Goal: Task Accomplishment & Management: Manage account settings

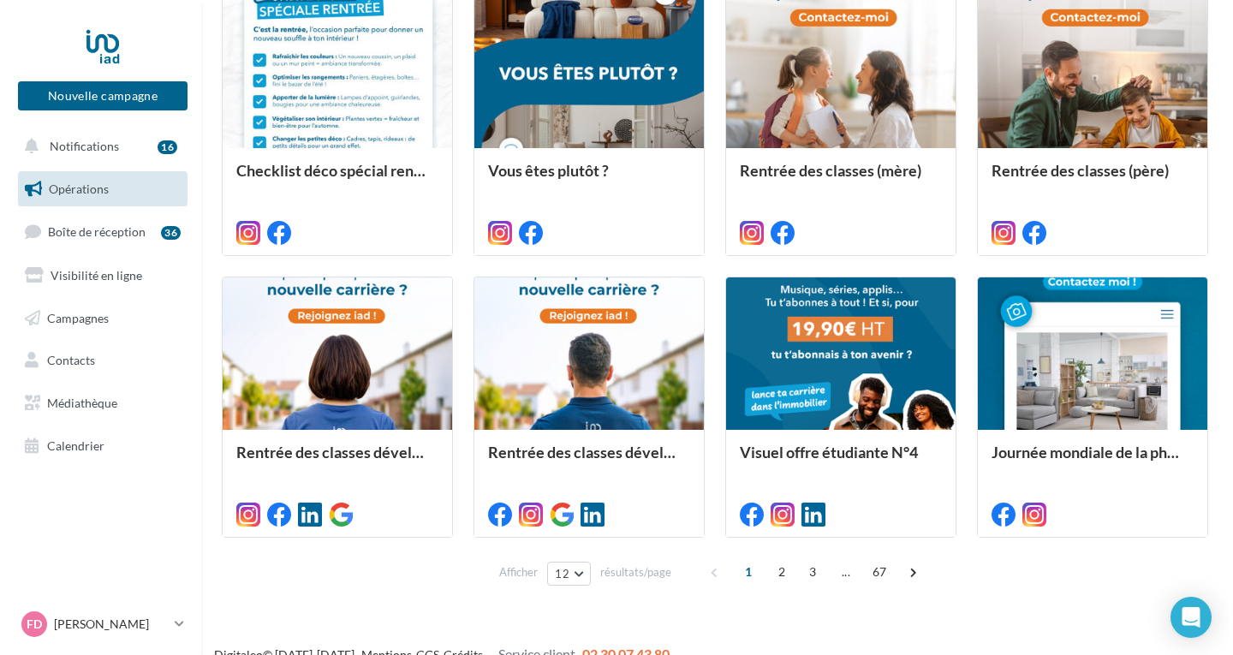
scroll to position [771, 0]
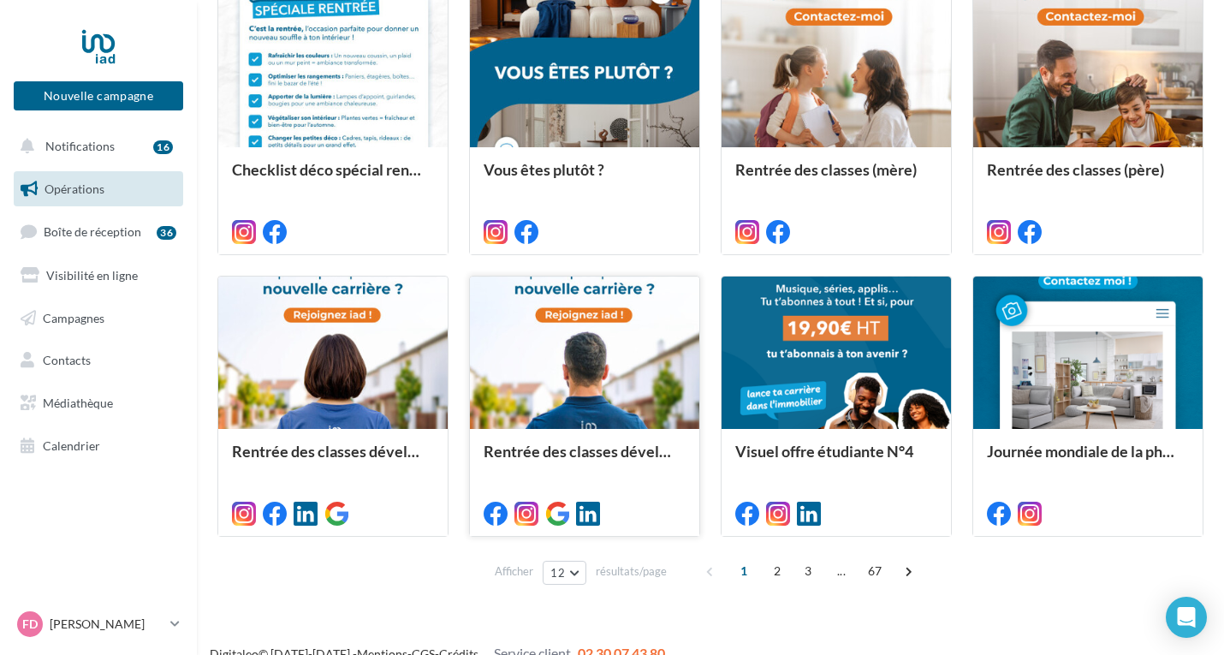
click at [632, 397] on div at bounding box center [584, 354] width 229 height 154
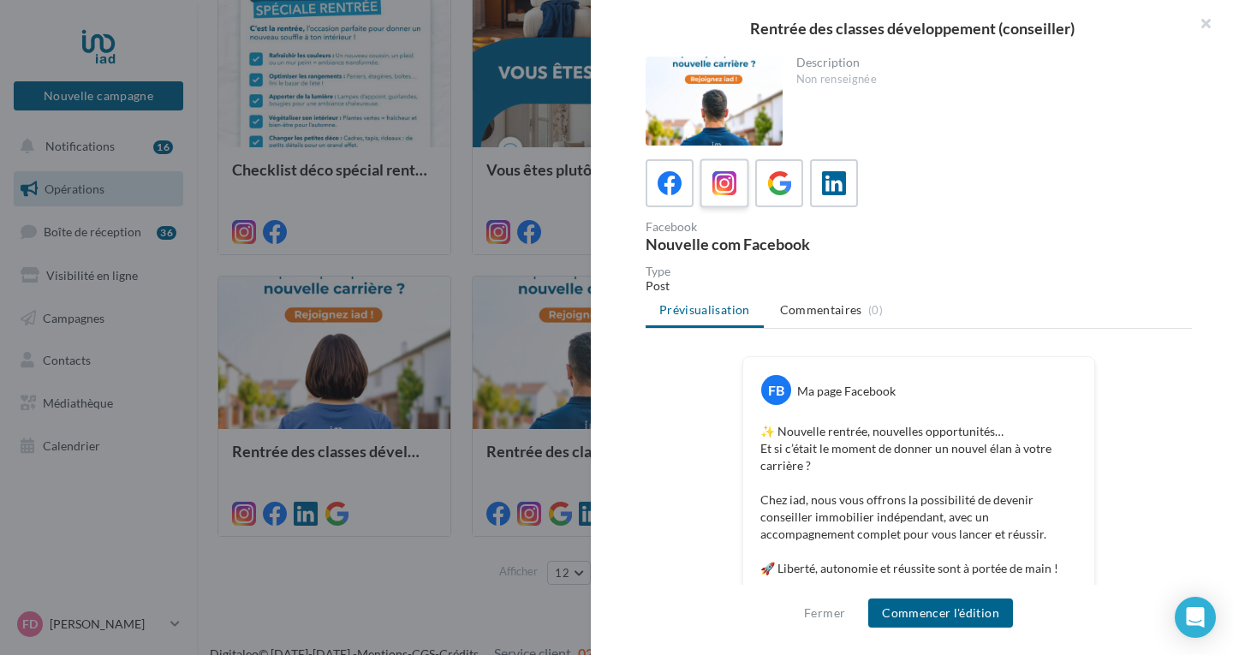
click at [727, 185] on icon at bounding box center [724, 183] width 25 height 25
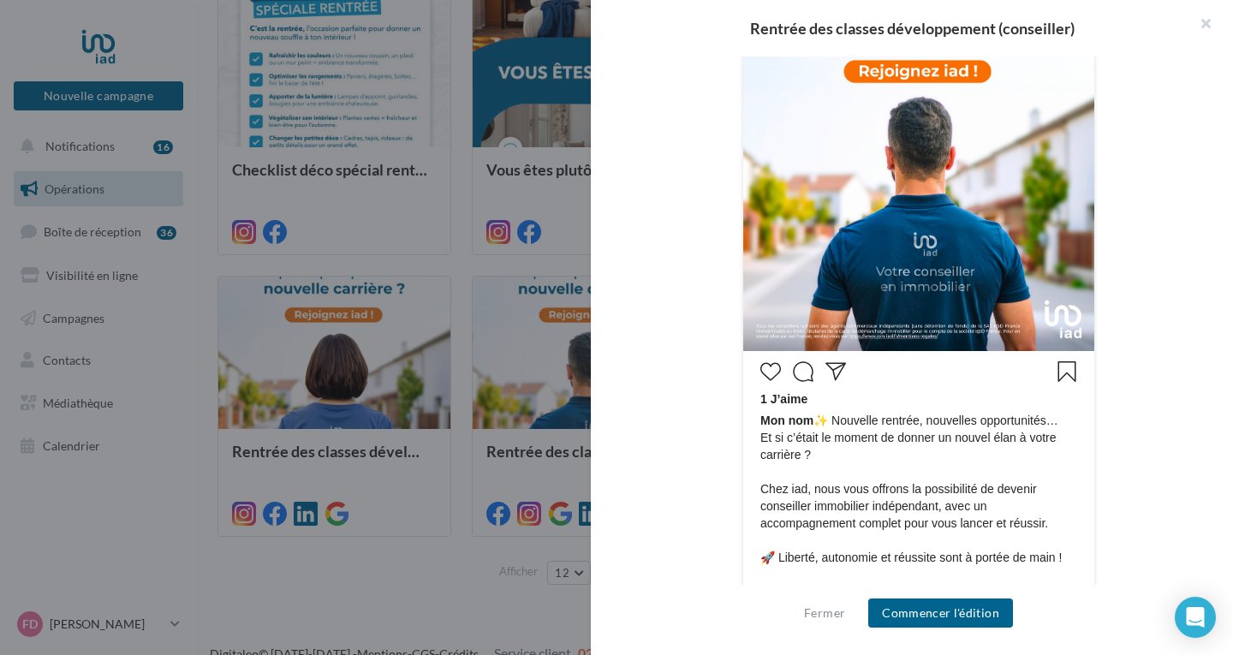
scroll to position [677, 0]
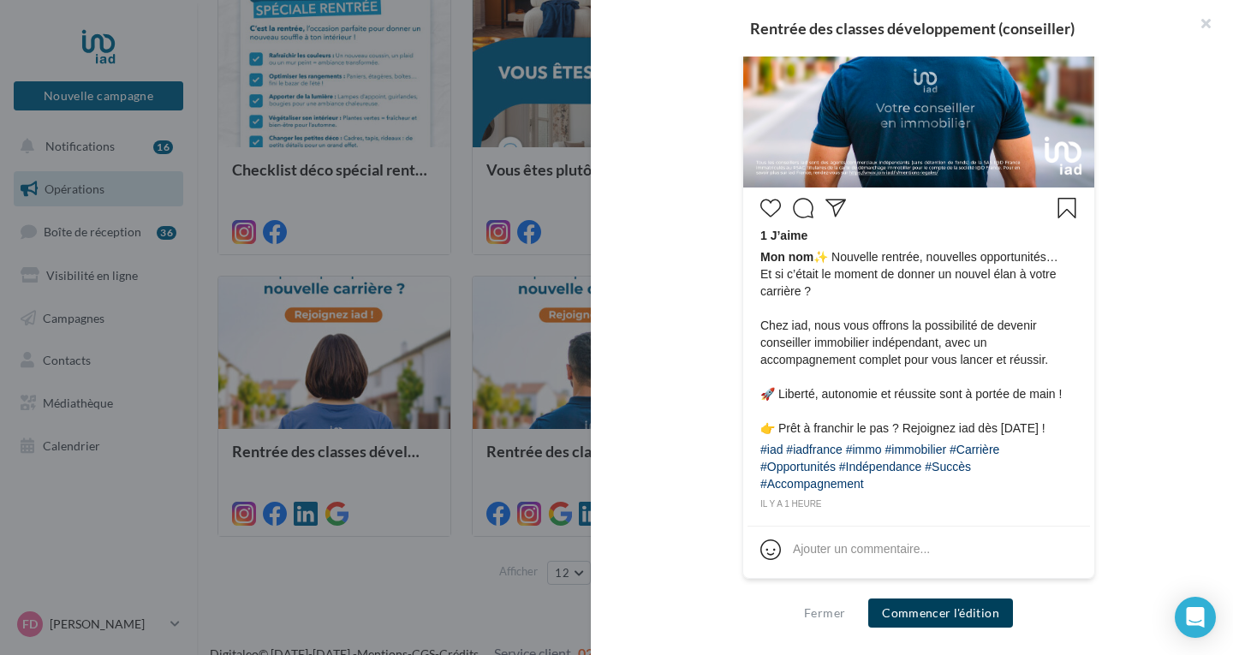
click at [951, 616] on button "Commencer l'édition" at bounding box center [940, 612] width 145 height 29
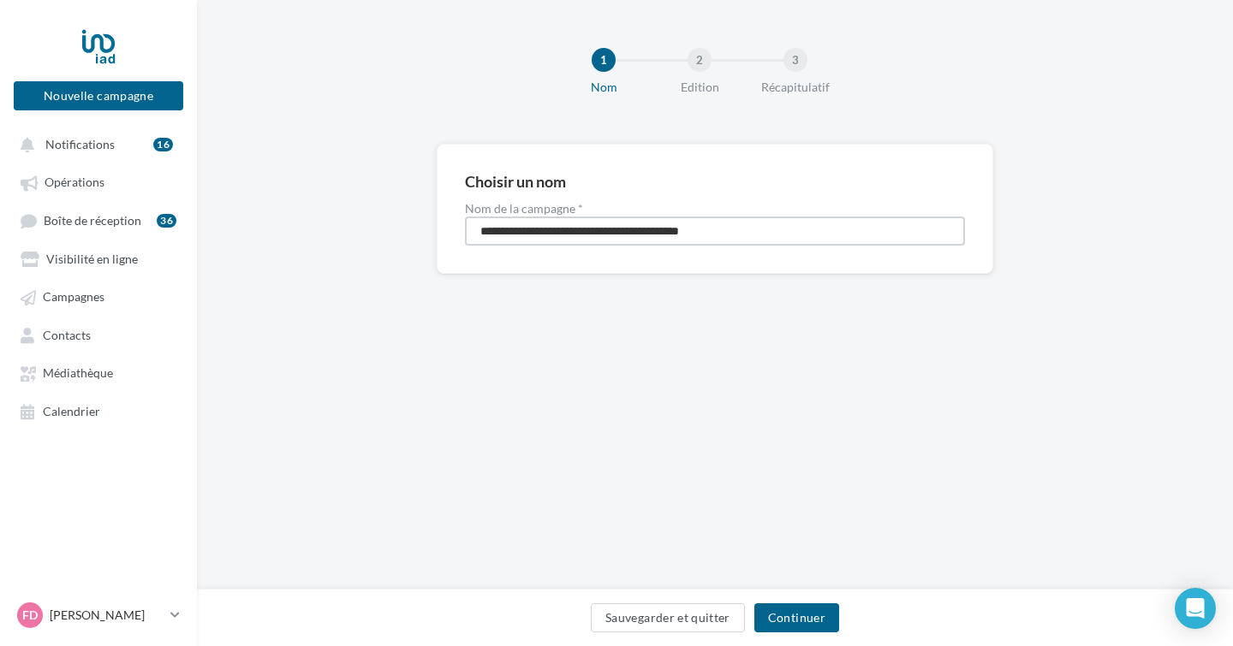
drag, startPoint x: 589, startPoint y: 229, endPoint x: 353, endPoint y: 205, distance: 237.6
click at [353, 205] on div "**********" at bounding box center [715, 236] width 1036 height 185
type input "**********"
click at [802, 616] on button "Continuer" at bounding box center [796, 618] width 85 height 29
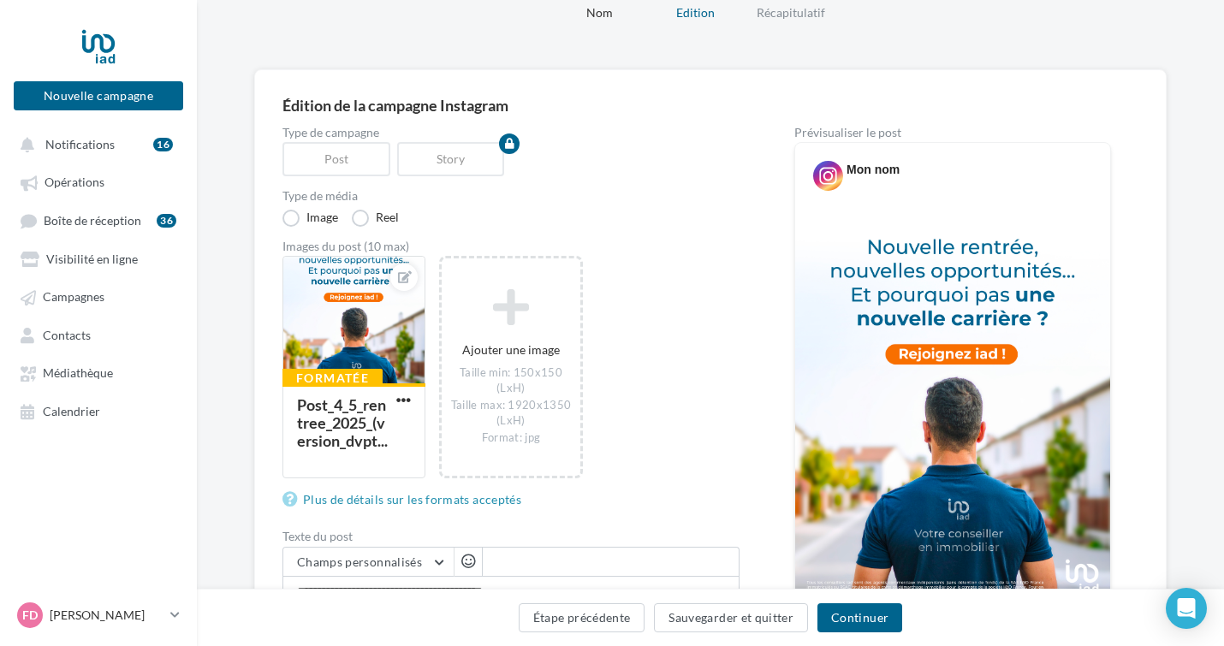
scroll to position [86, 0]
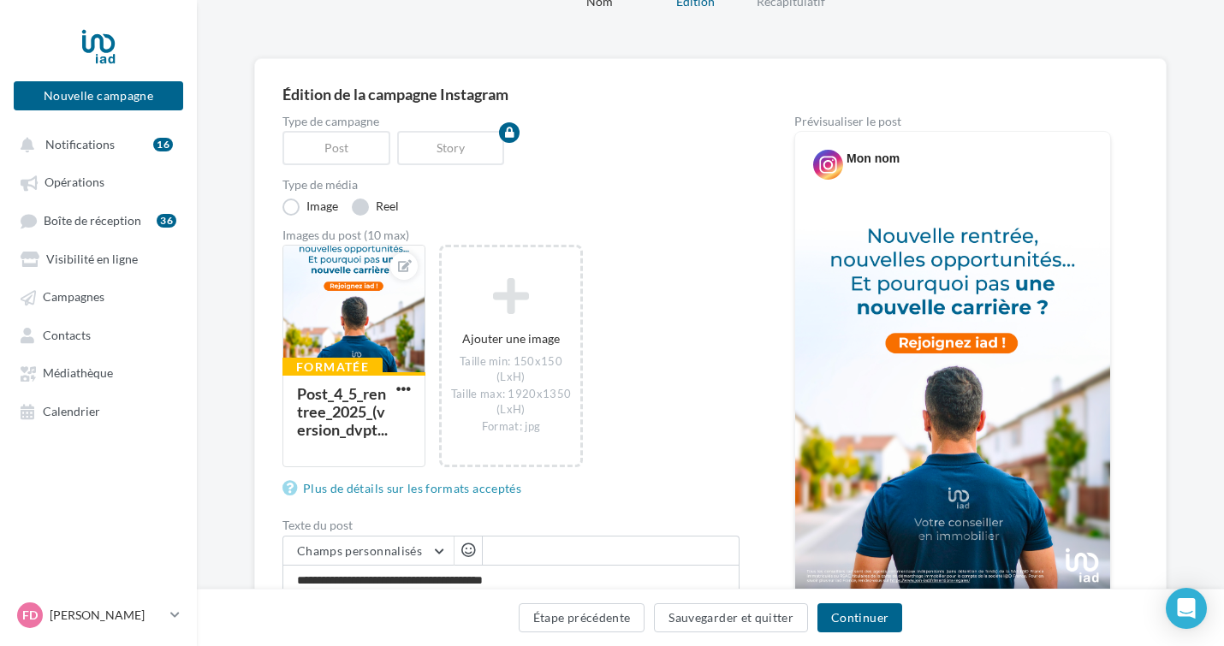
click at [357, 203] on label "Reel" at bounding box center [375, 207] width 47 height 17
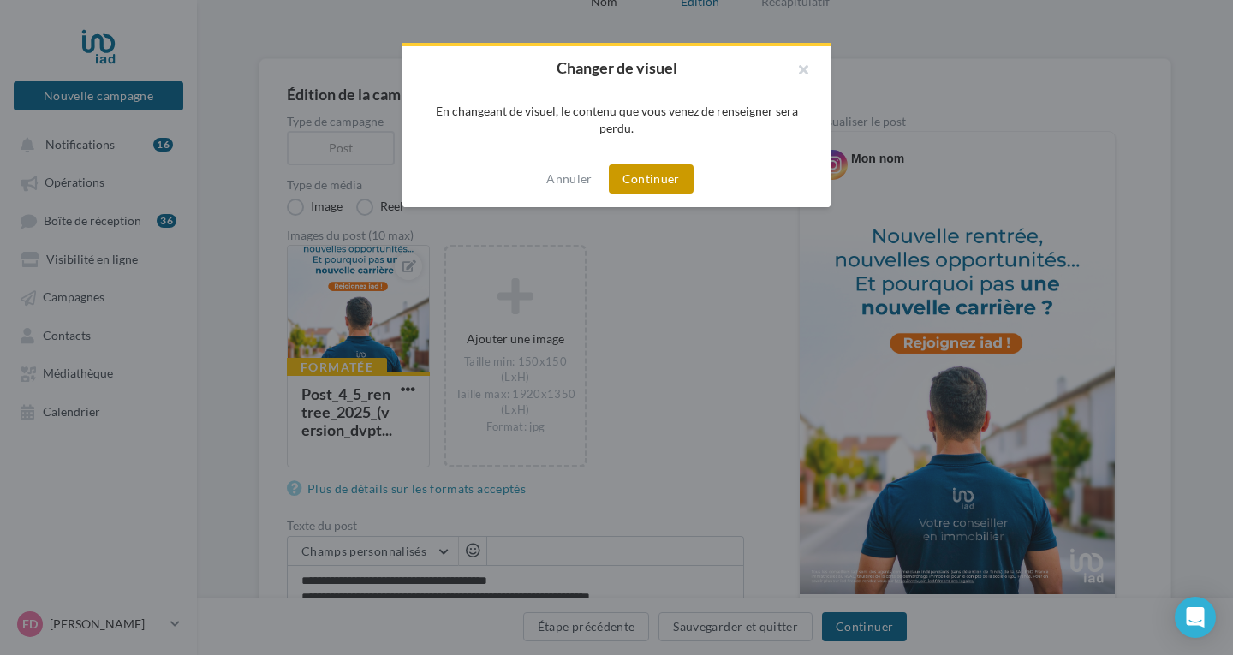
click at [662, 187] on button "Continuer" at bounding box center [651, 178] width 85 height 29
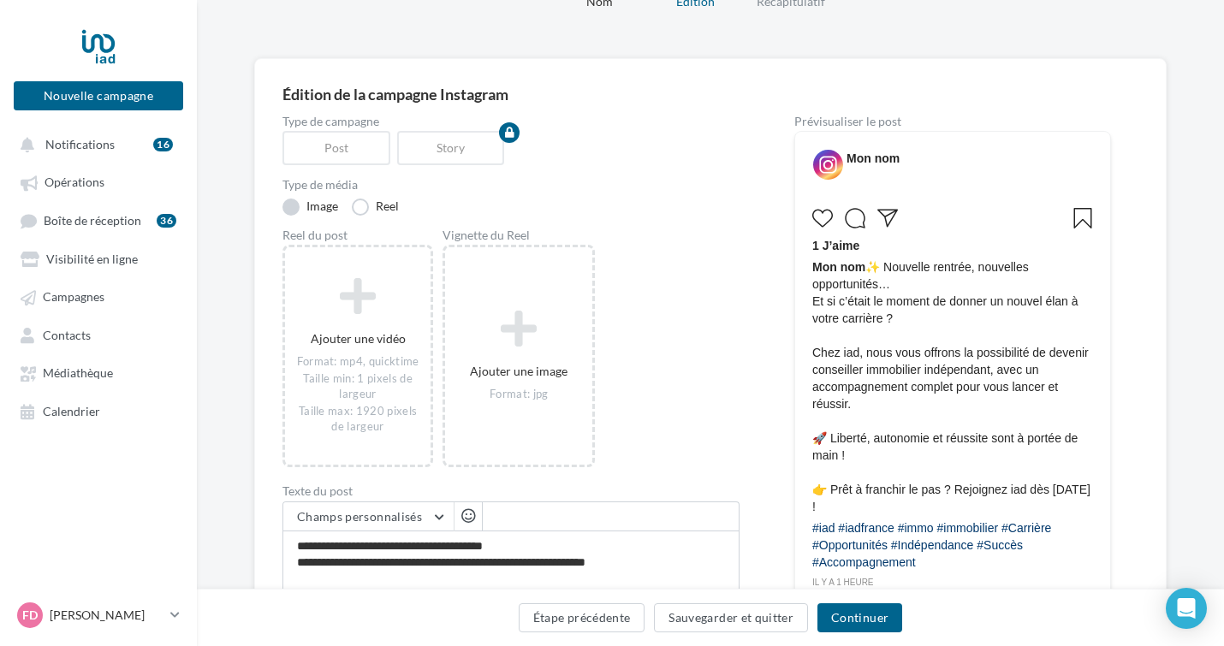
click at [288, 205] on label "Image" at bounding box center [311, 207] width 56 height 17
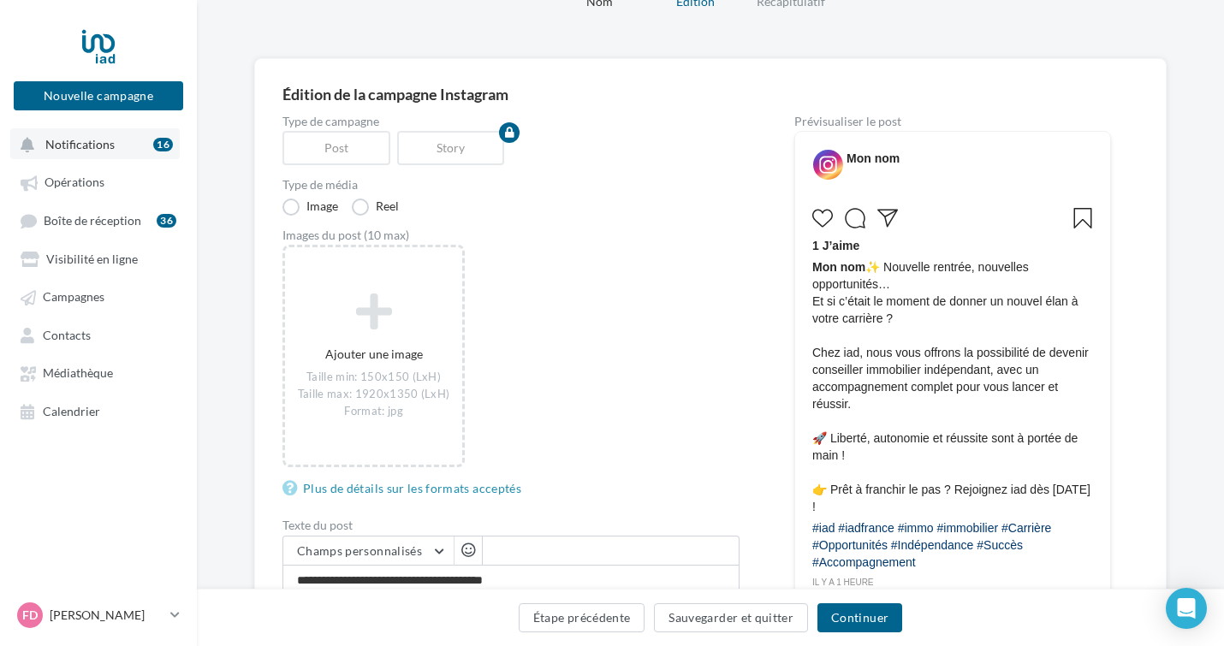
click at [136, 145] on button "Notifications 16" at bounding box center [95, 143] width 170 height 31
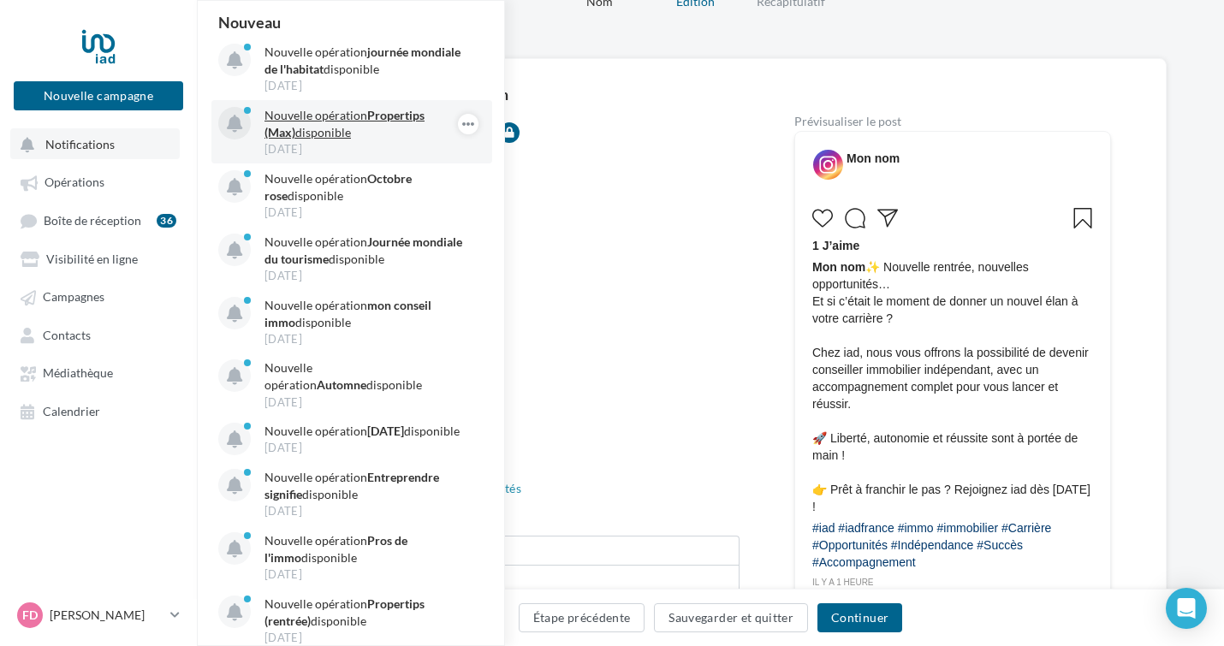
click at [358, 129] on p "Nouvelle opération Propertips (Max) disponible" at bounding box center [364, 124] width 199 height 34
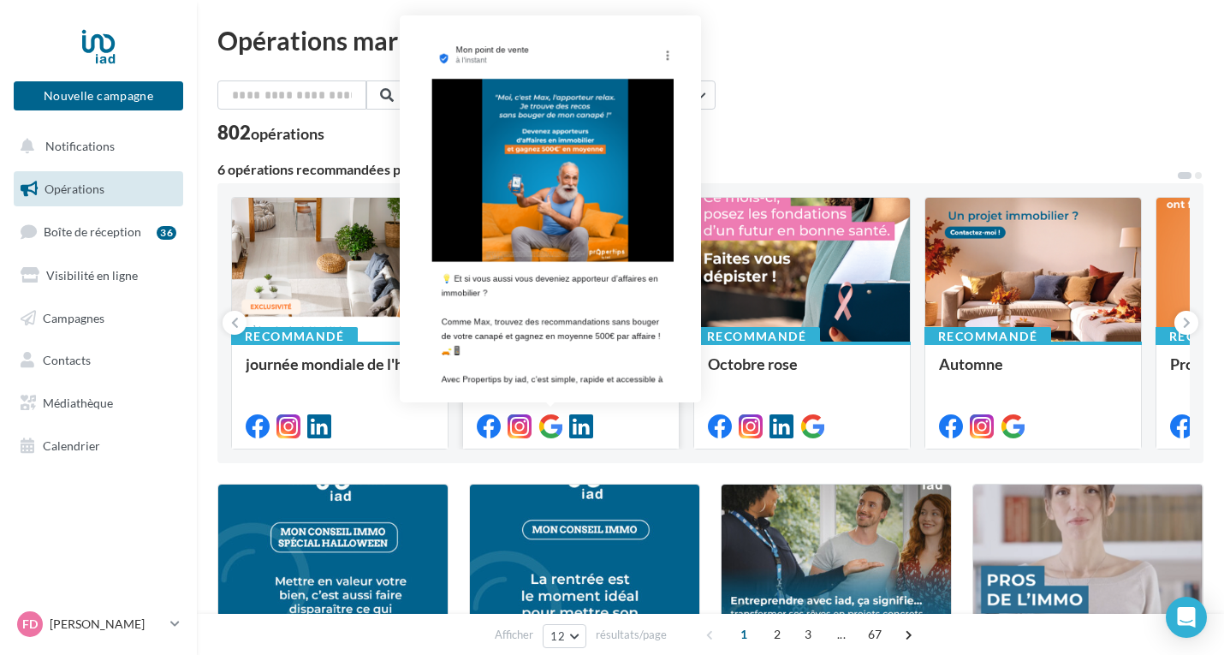
click at [554, 425] on icon at bounding box center [550, 426] width 24 height 24
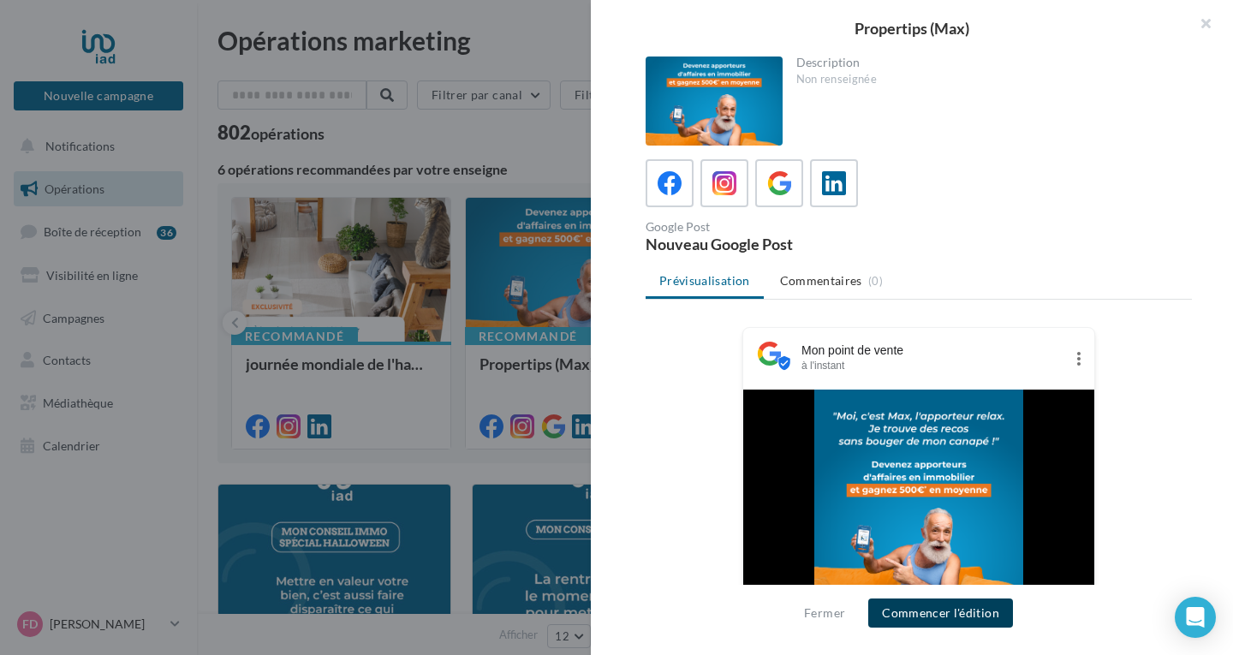
click at [972, 622] on button "Commencer l'édition" at bounding box center [940, 612] width 145 height 29
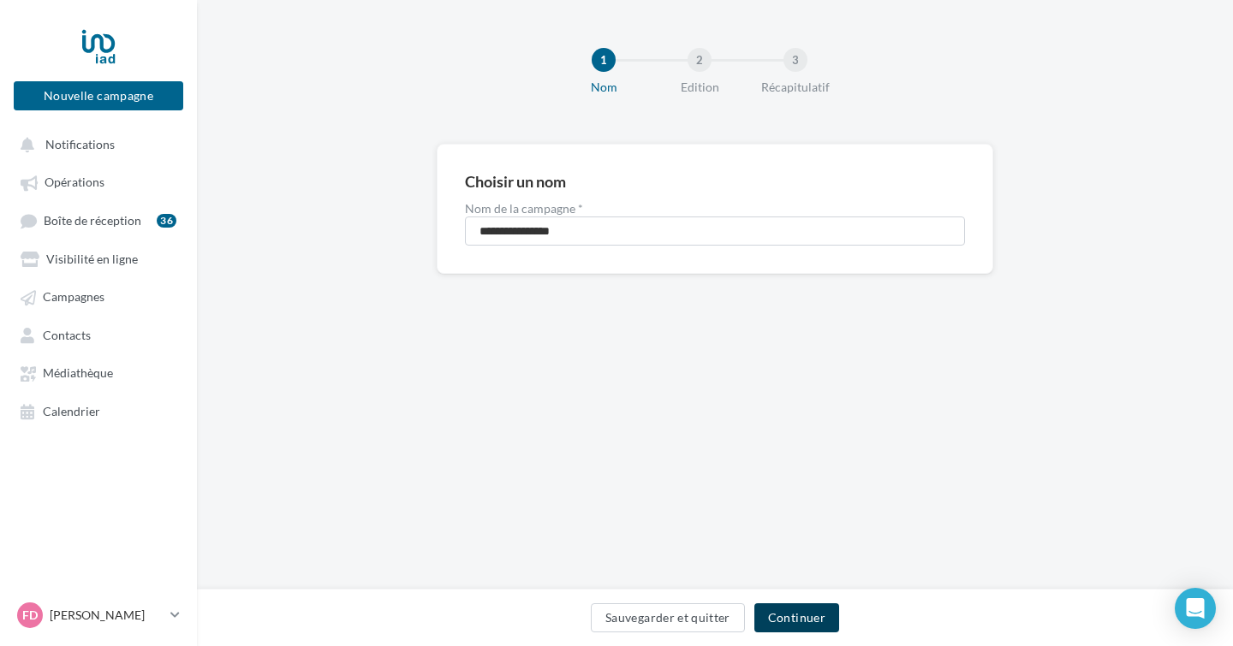
click at [788, 609] on button "Continuer" at bounding box center [796, 618] width 85 height 29
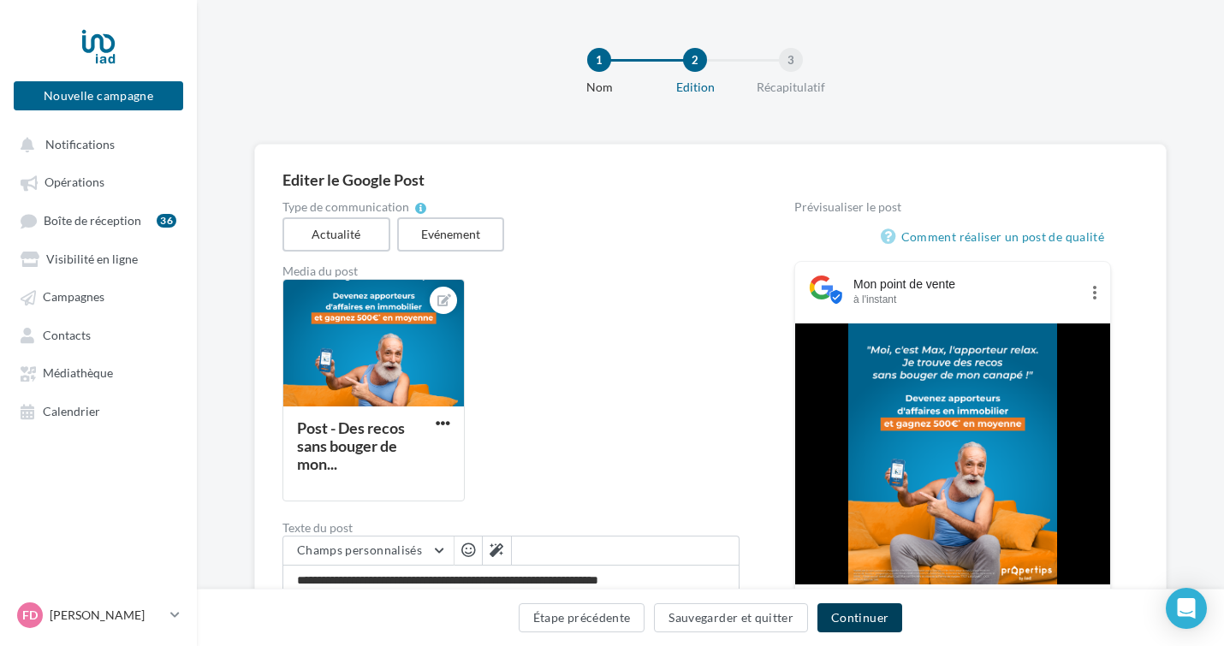
click at [854, 620] on button "Continuer" at bounding box center [860, 618] width 85 height 29
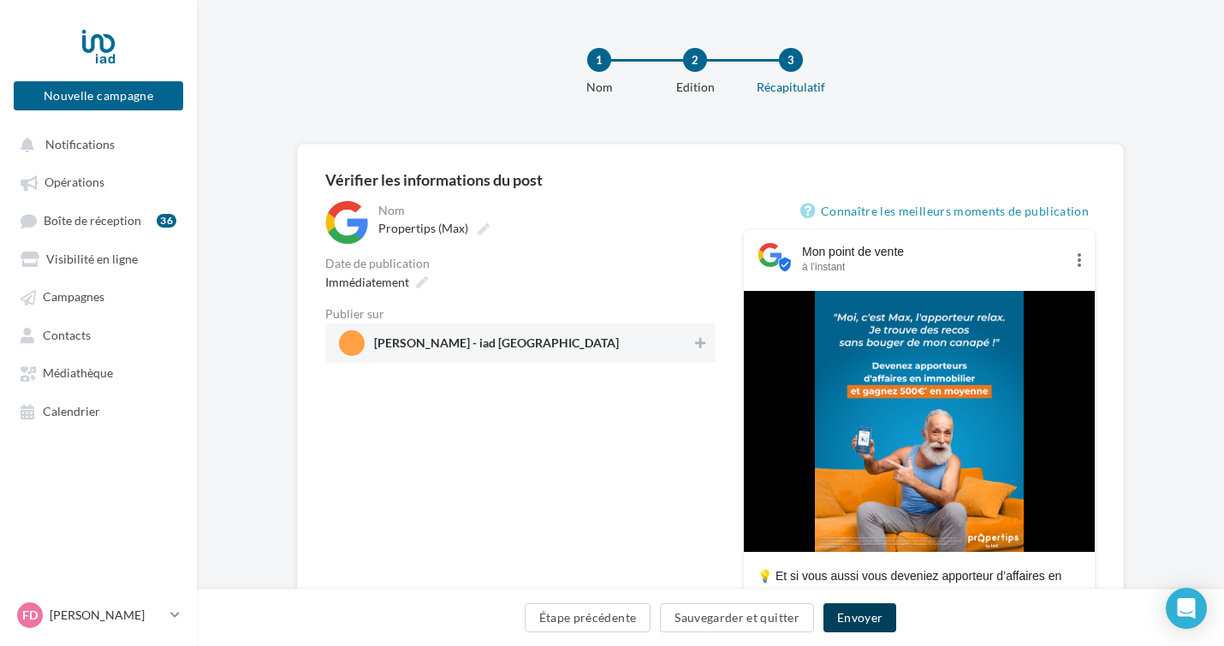
click at [871, 623] on button "Envoyer" at bounding box center [860, 618] width 73 height 29
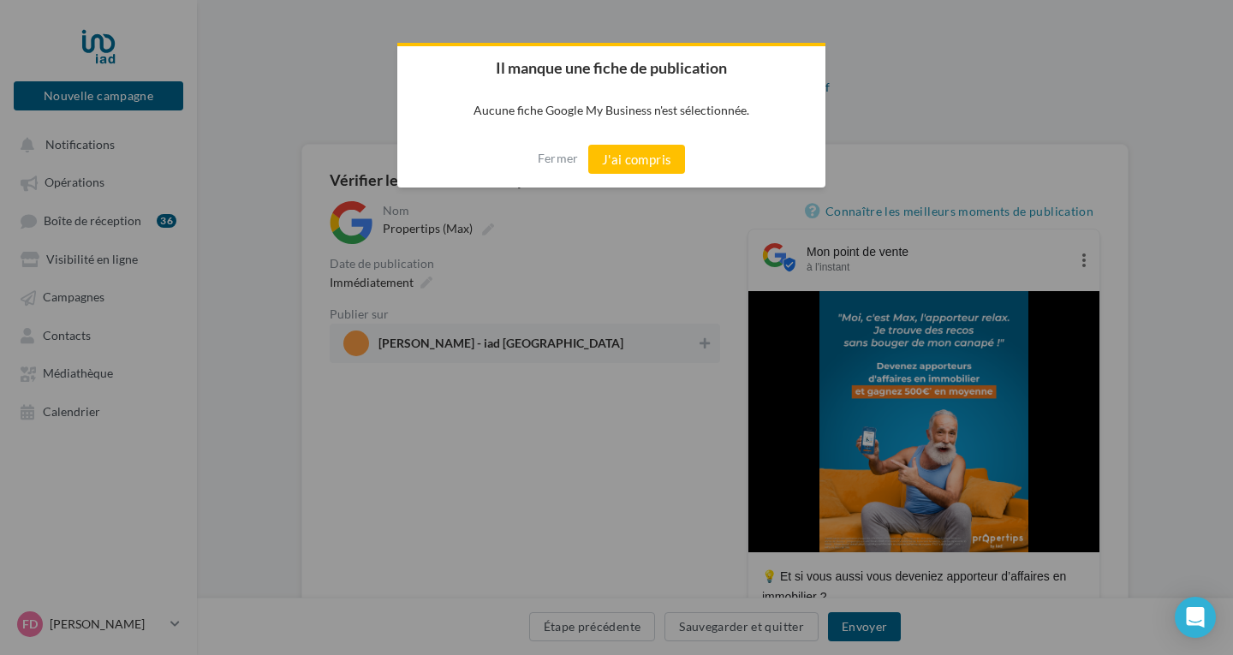
click at [540, 337] on div at bounding box center [616, 327] width 1233 height 655
click at [546, 155] on button "Fermer" at bounding box center [558, 158] width 41 height 27
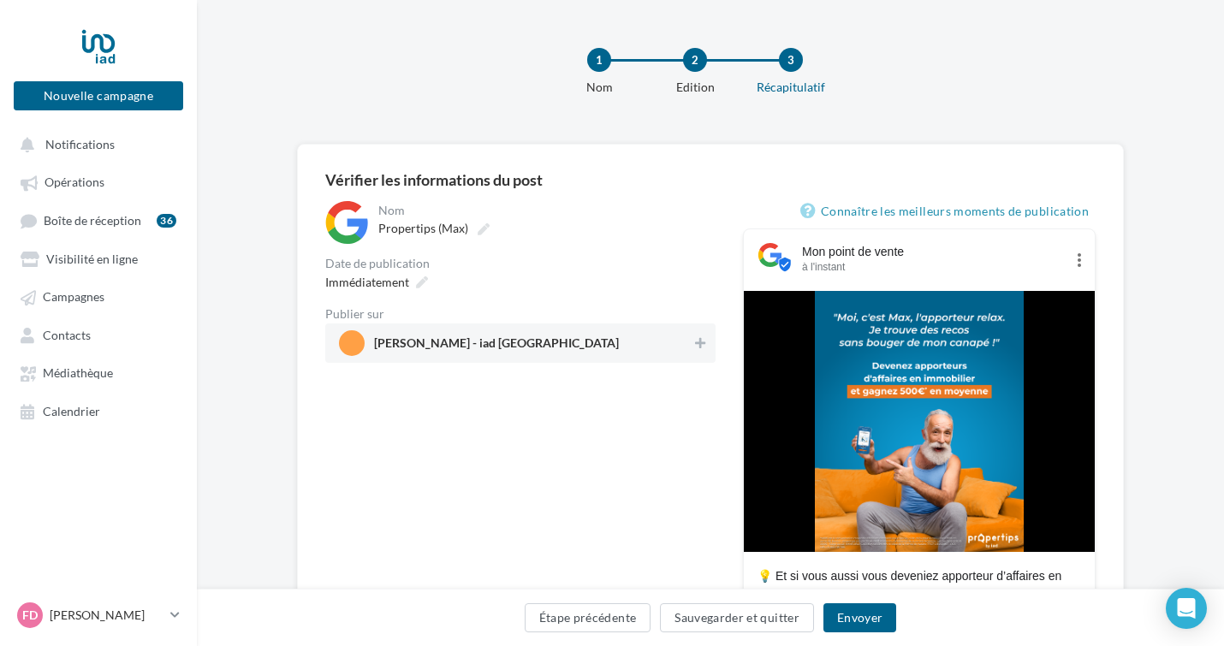
click at [612, 355] on span "Frédéric BOUGUET - iad France" at bounding box center [515, 343] width 353 height 26
click at [888, 622] on button "Envoyer" at bounding box center [860, 618] width 73 height 29
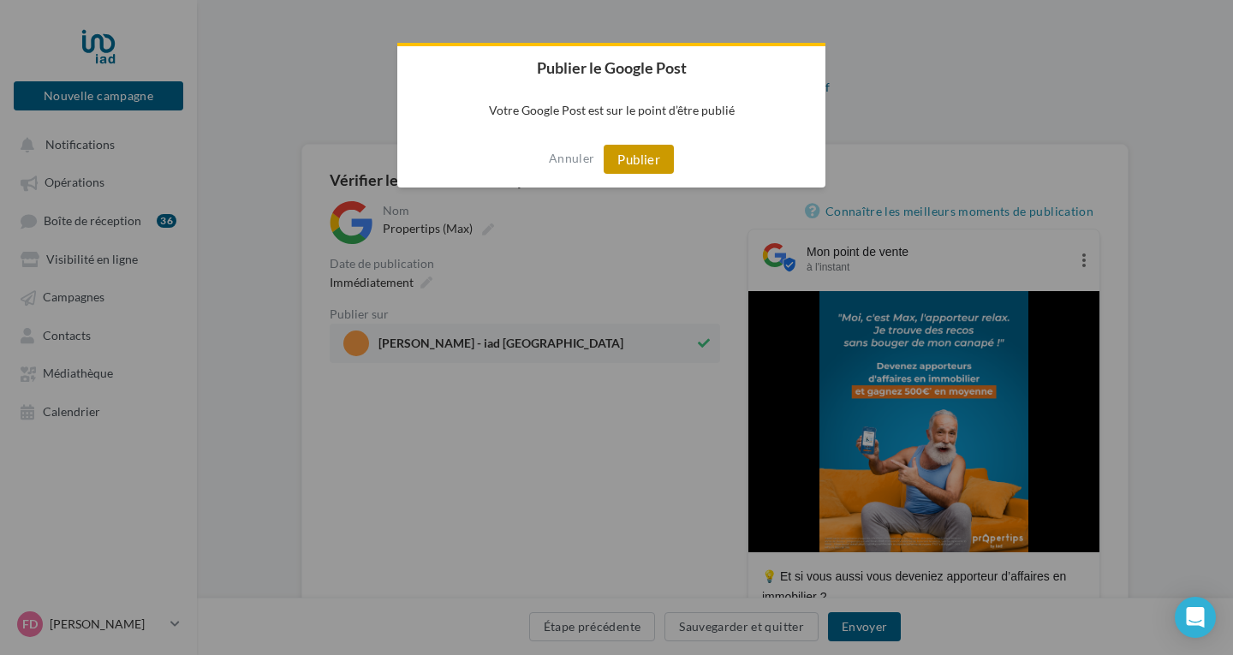
click at [639, 159] on button "Publier" at bounding box center [639, 159] width 70 height 29
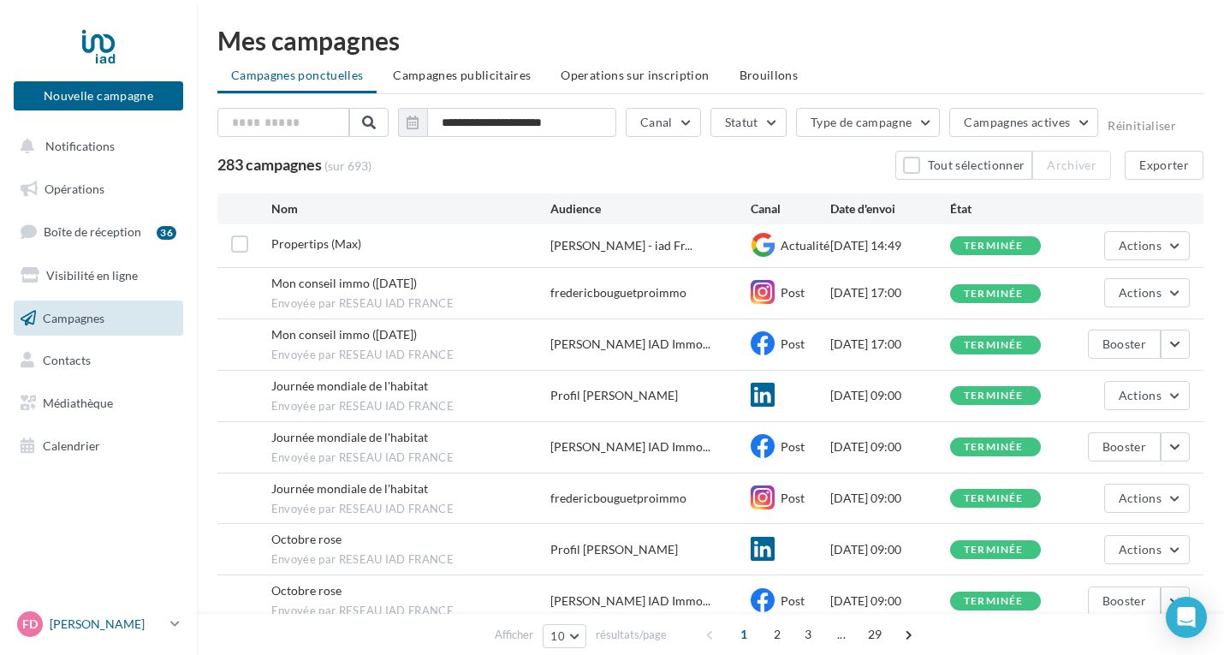
click at [138, 628] on p "[PERSON_NAME]" at bounding box center [107, 624] width 114 height 17
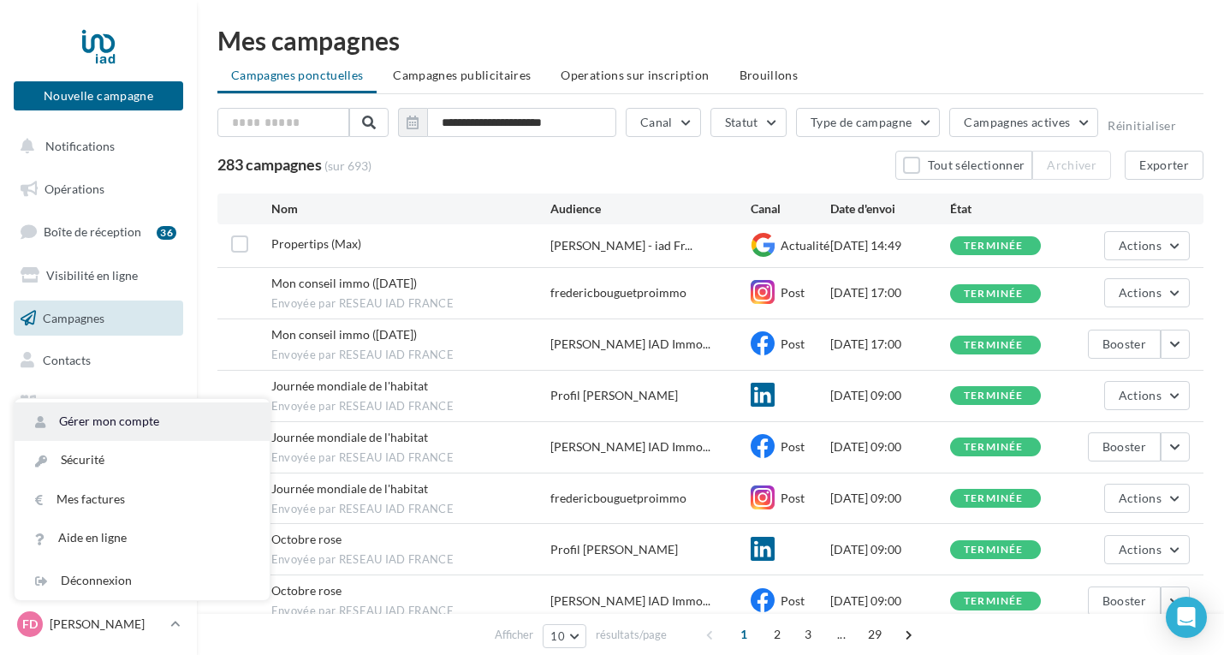
click at [157, 424] on link "Gérer mon compte" at bounding box center [142, 421] width 255 height 39
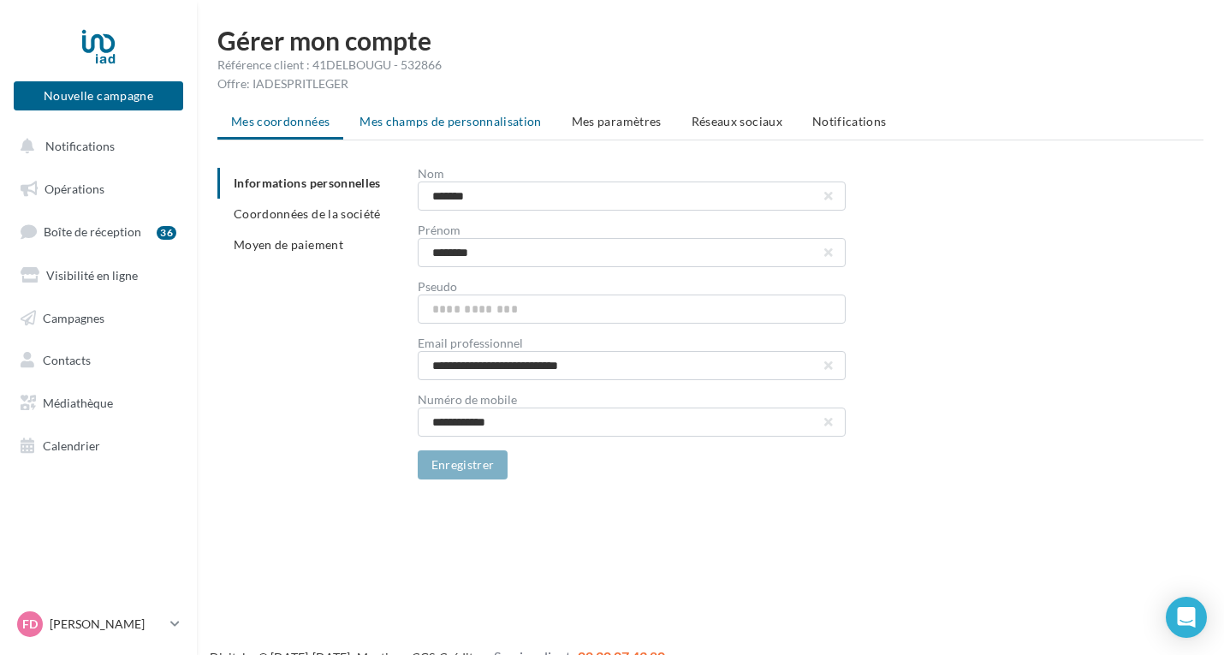
click at [449, 122] on span "Mes champs de personnalisation" at bounding box center [451, 121] width 182 height 15
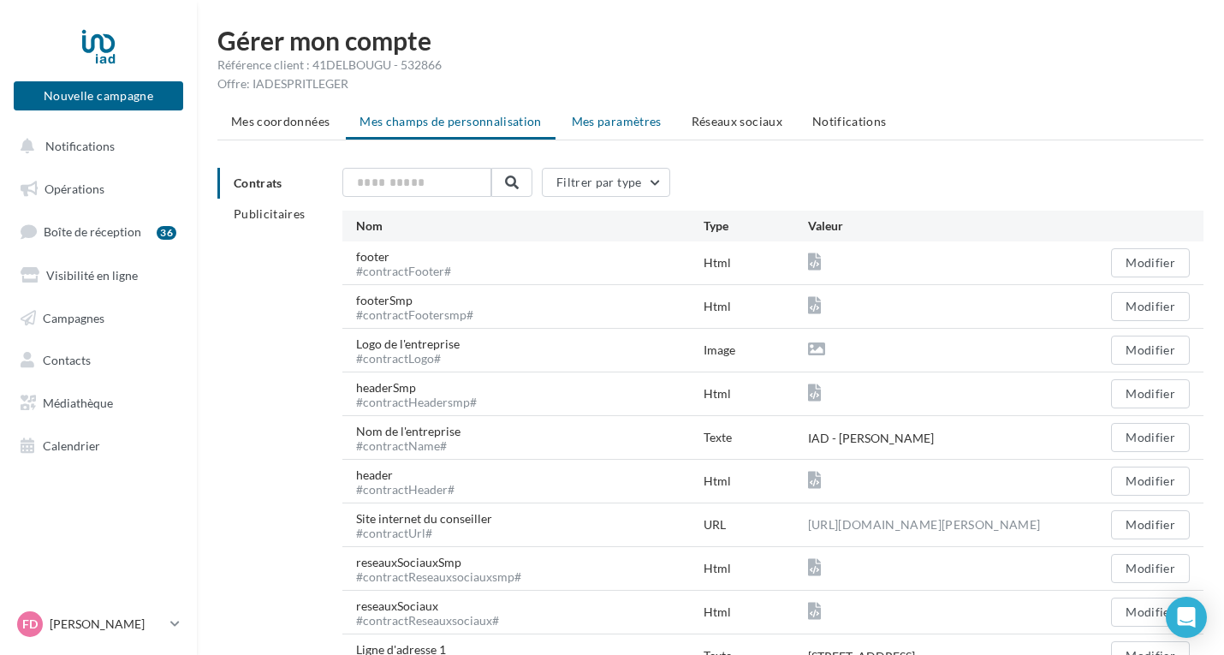
click at [599, 129] on li "Mes paramètres" at bounding box center [616, 121] width 117 height 31
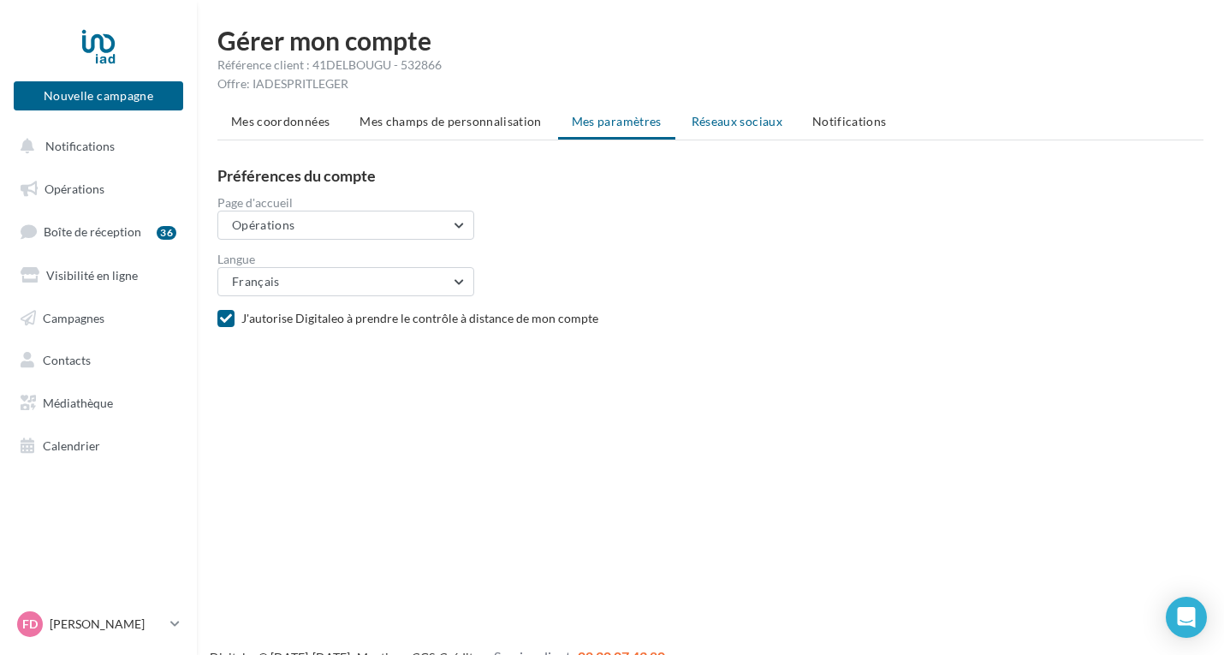
click at [753, 125] on span "Réseaux sociaux" at bounding box center [737, 121] width 91 height 15
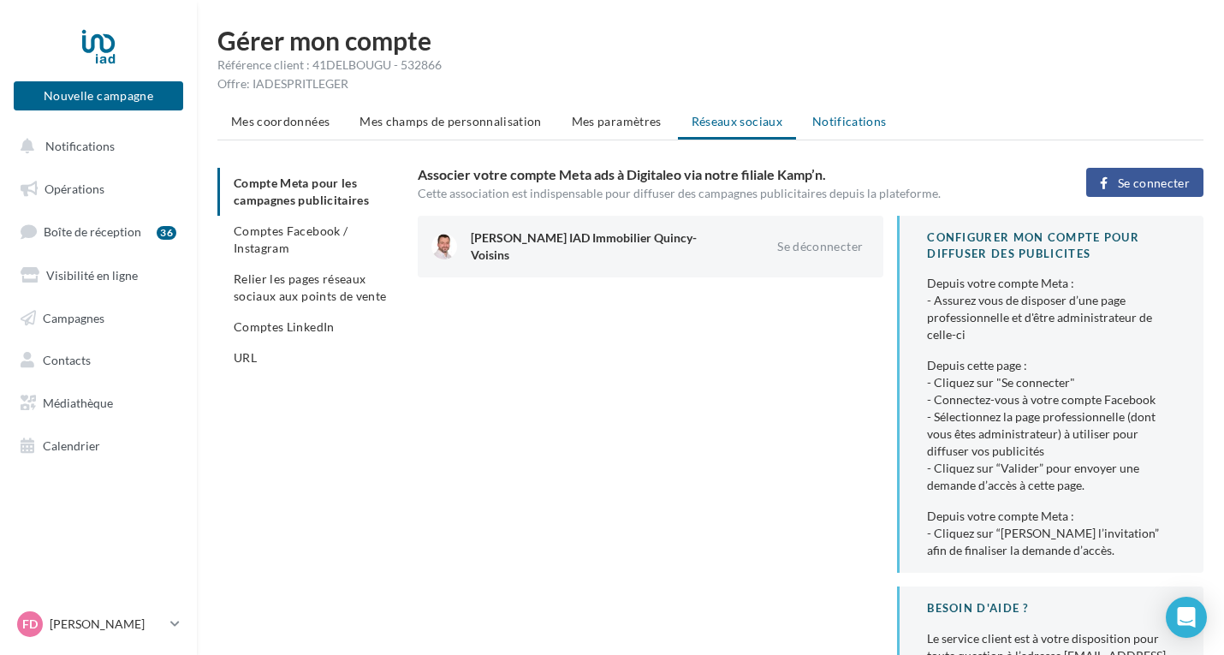
click at [858, 125] on span "Notifications" at bounding box center [849, 121] width 74 height 15
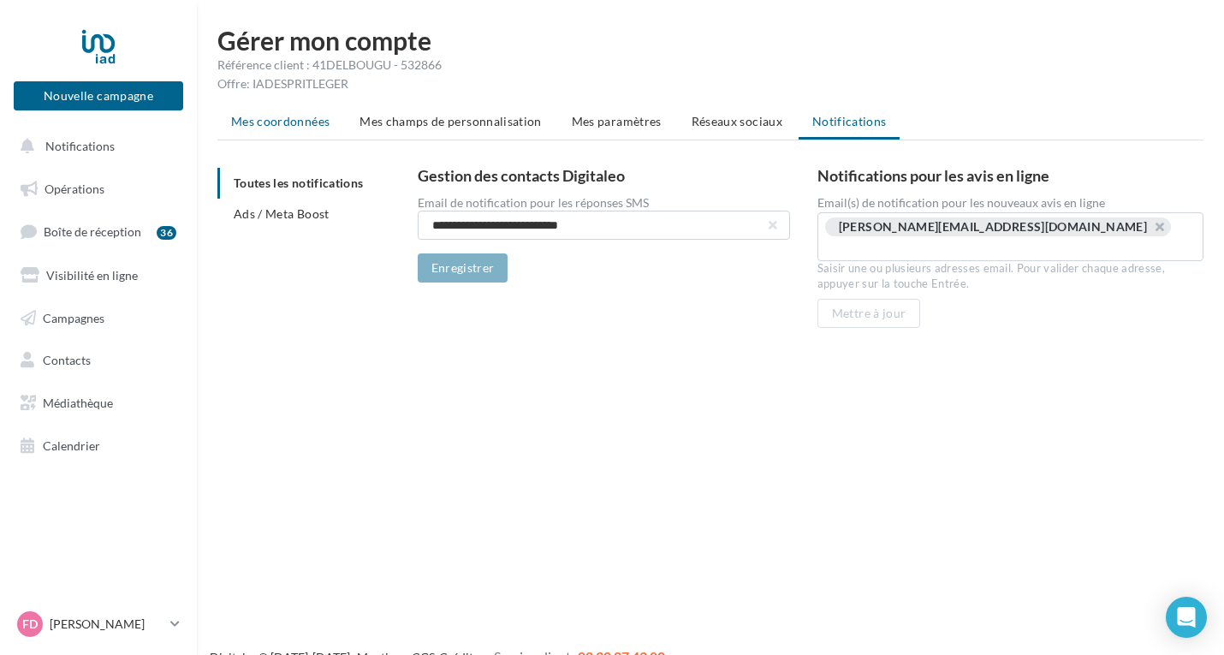
click at [304, 122] on span "Mes coordonnées" at bounding box center [280, 121] width 98 height 15
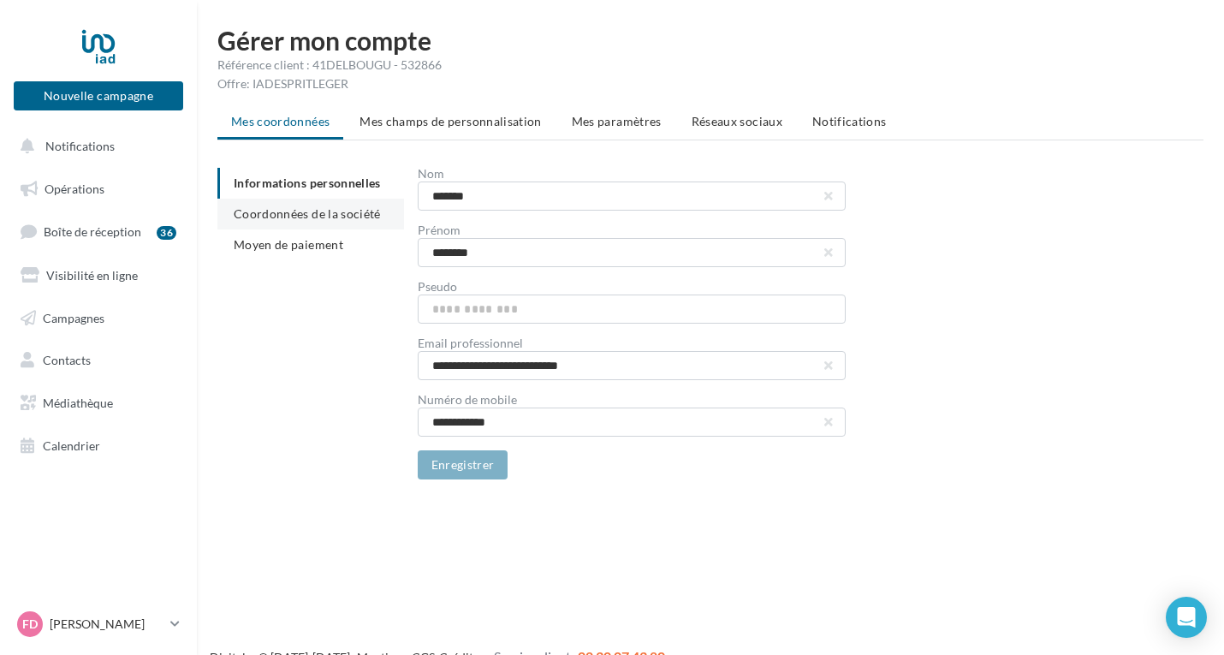
click at [318, 217] on span "Coordonnées de la société" at bounding box center [307, 213] width 147 height 15
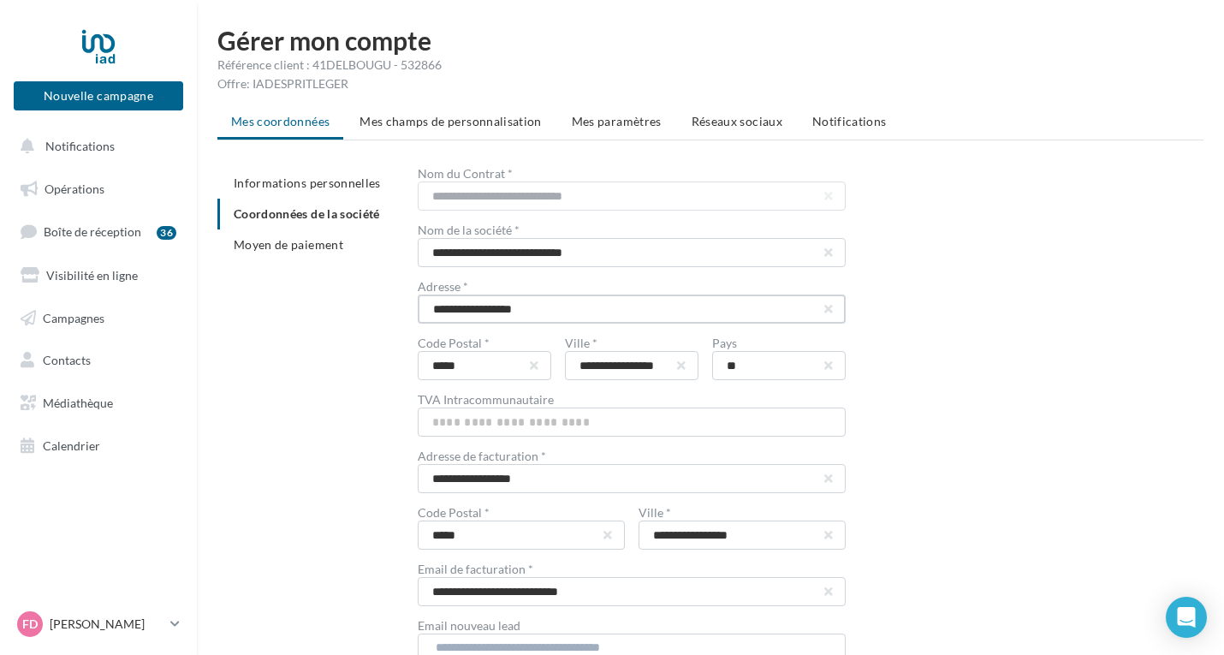
drag, startPoint x: 580, startPoint y: 314, endPoint x: 414, endPoint y: 310, distance: 165.3
click at [414, 310] on div "**********" at bounding box center [717, 499] width 1000 height 663
type input "**********"
click at [1011, 422] on div "**********" at bounding box center [811, 499] width 786 height 663
drag, startPoint x: 598, startPoint y: 477, endPoint x: 379, endPoint y: 477, distance: 219.2
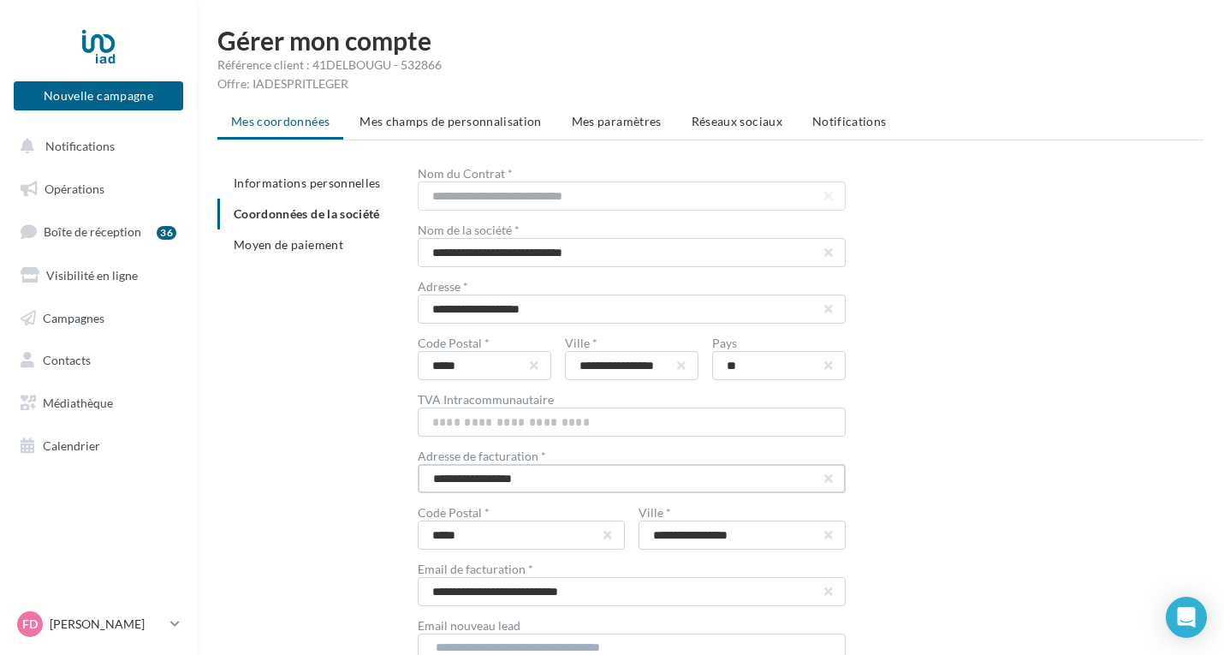
click at [379, 477] on div "**********" at bounding box center [717, 499] width 1000 height 663
type input "**********"
click at [1187, 527] on div "**********" at bounding box center [811, 499] width 786 height 663
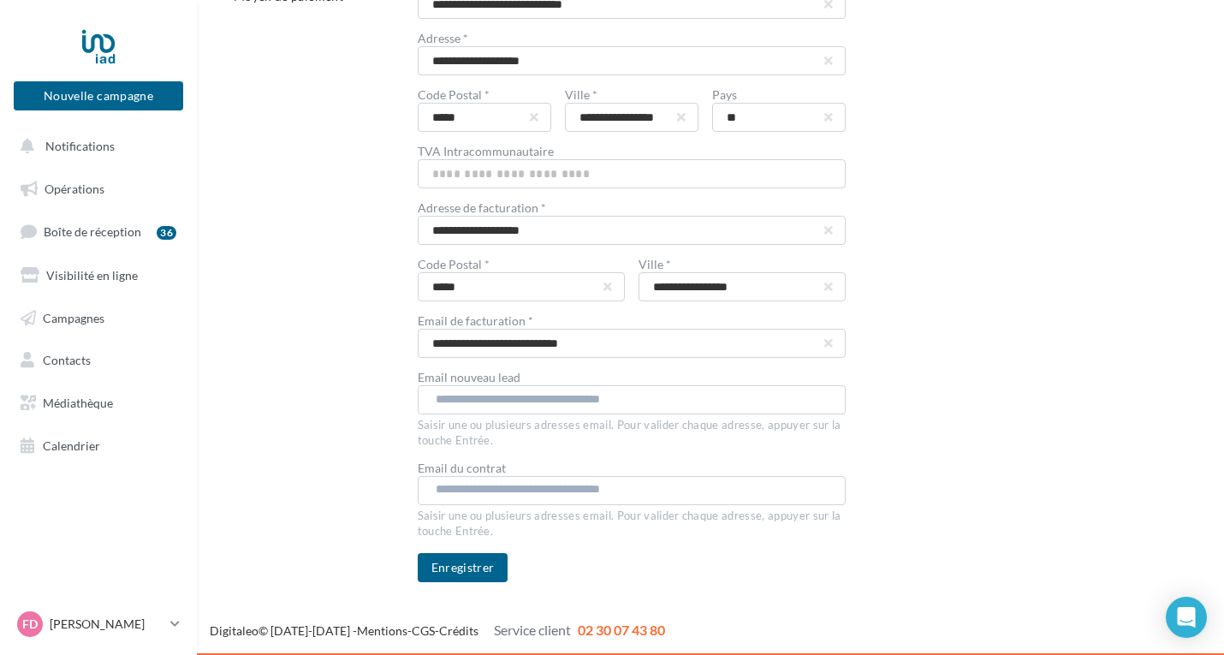
scroll to position [248, 0]
click at [504, 402] on input "text" at bounding box center [631, 398] width 390 height 17
type input "**********"
click at [1034, 469] on div "**********" at bounding box center [811, 251] width 786 height 663
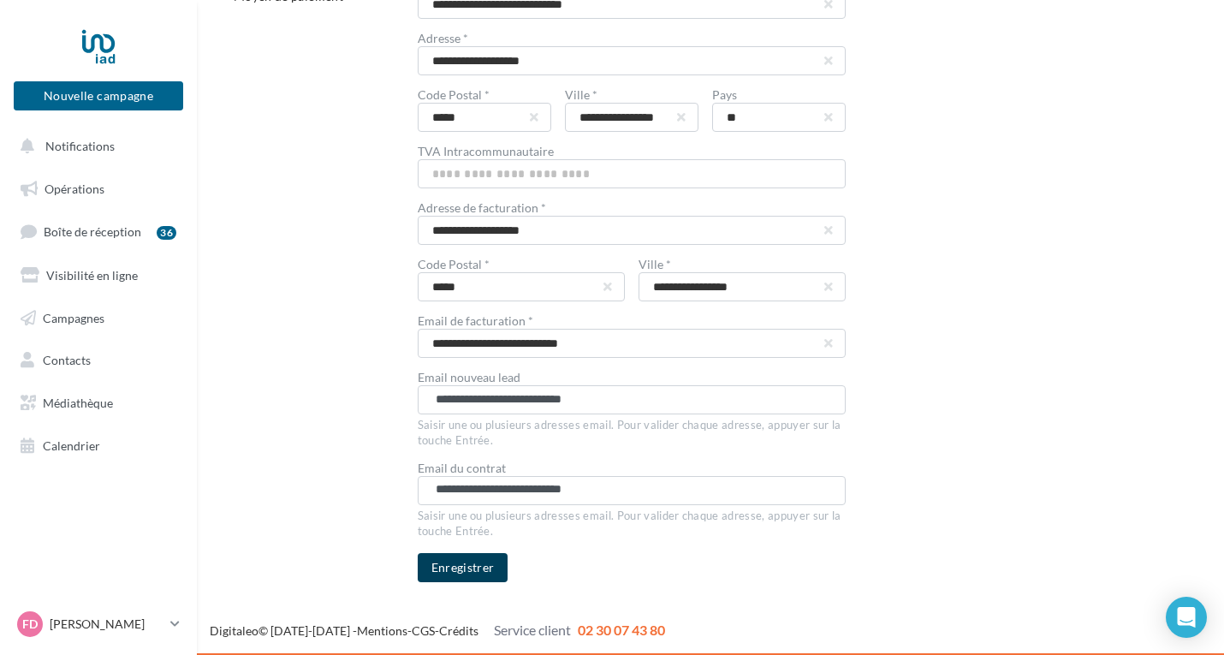
click at [457, 567] on button "Enregistrer" at bounding box center [463, 567] width 91 height 29
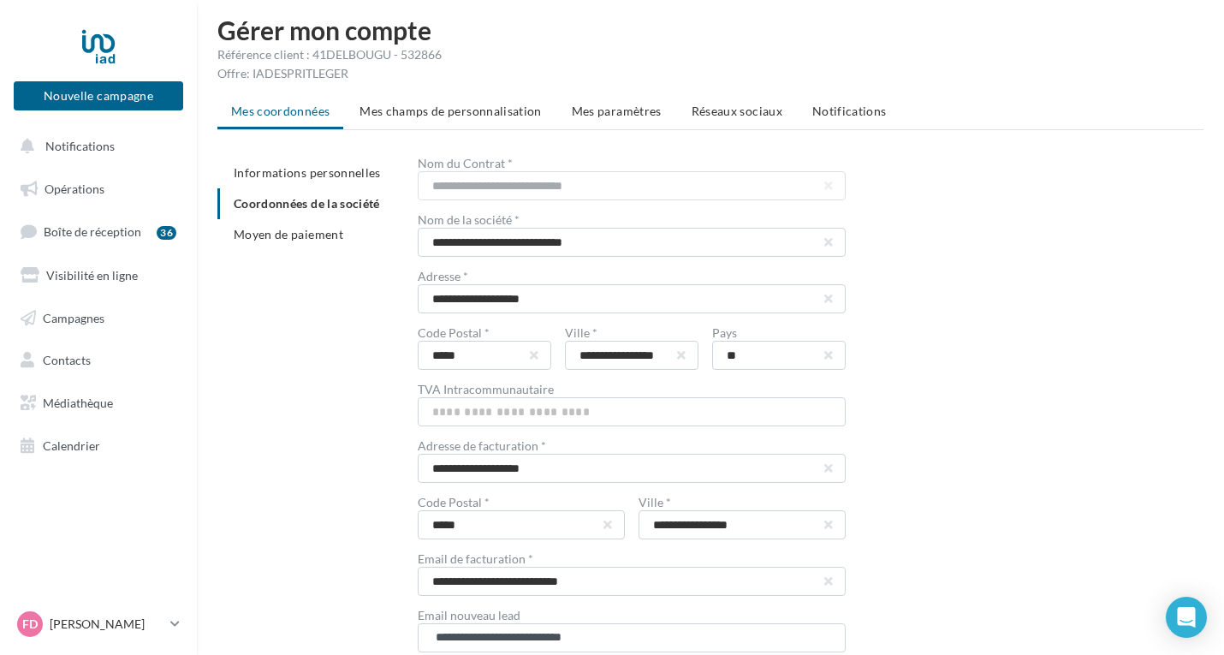
scroll to position [0, 0]
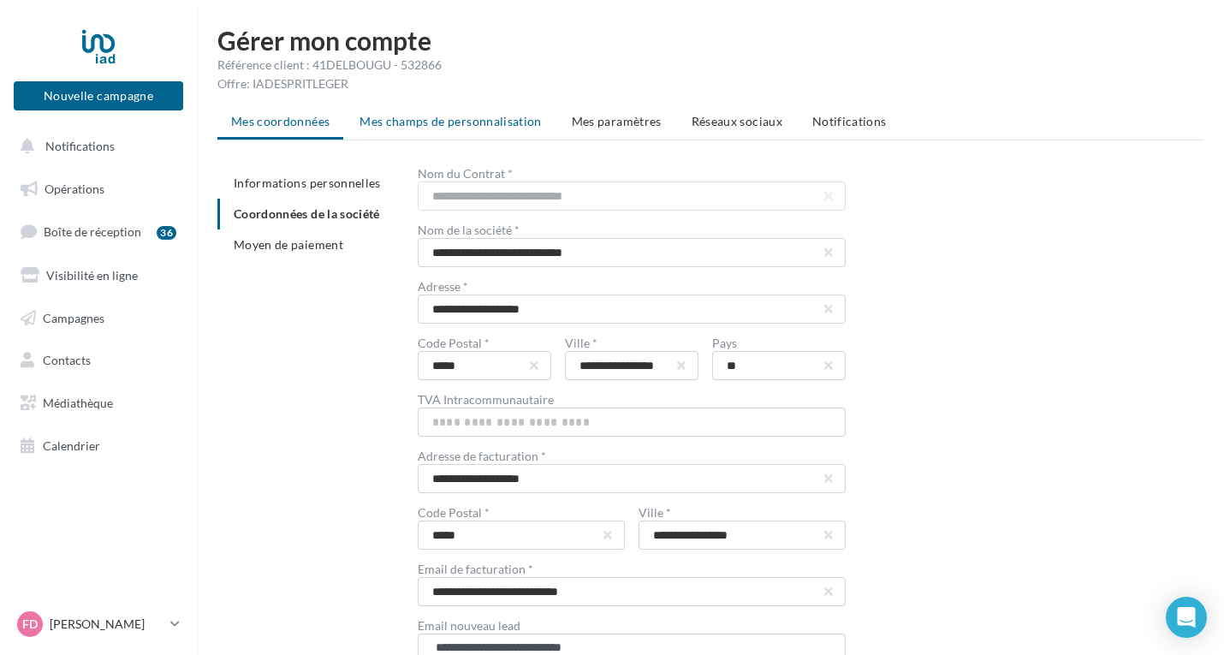
click at [496, 118] on span "Mes champs de personnalisation" at bounding box center [451, 121] width 182 height 15
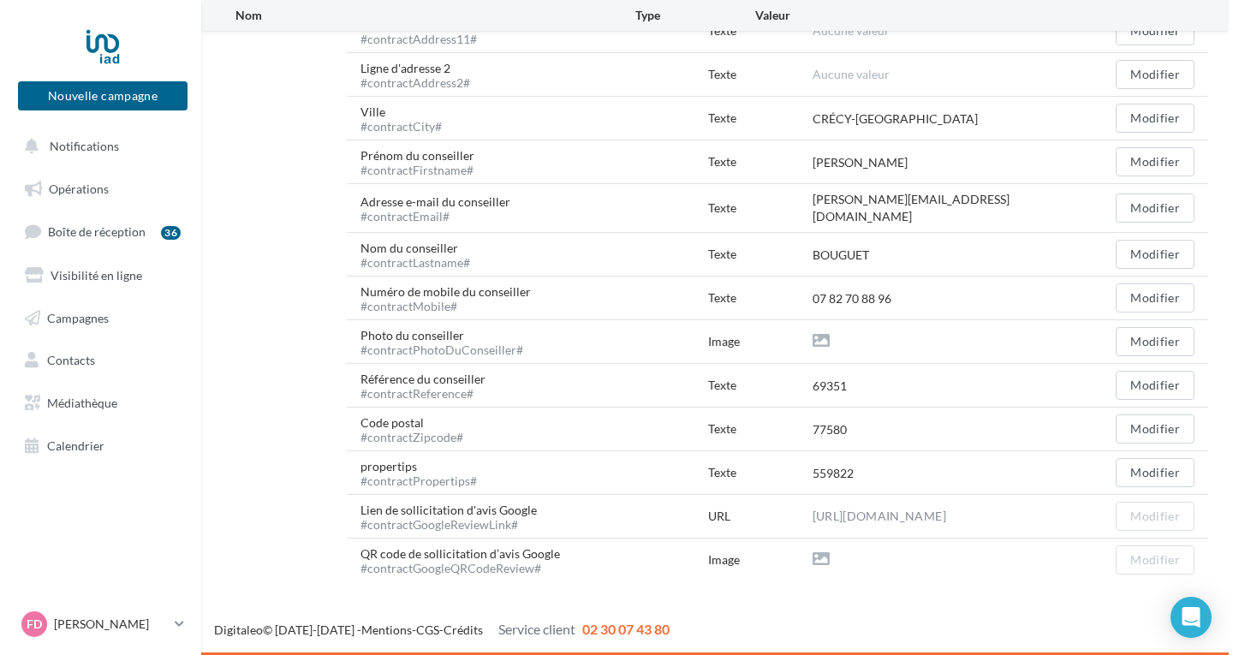
scroll to position [754, 0]
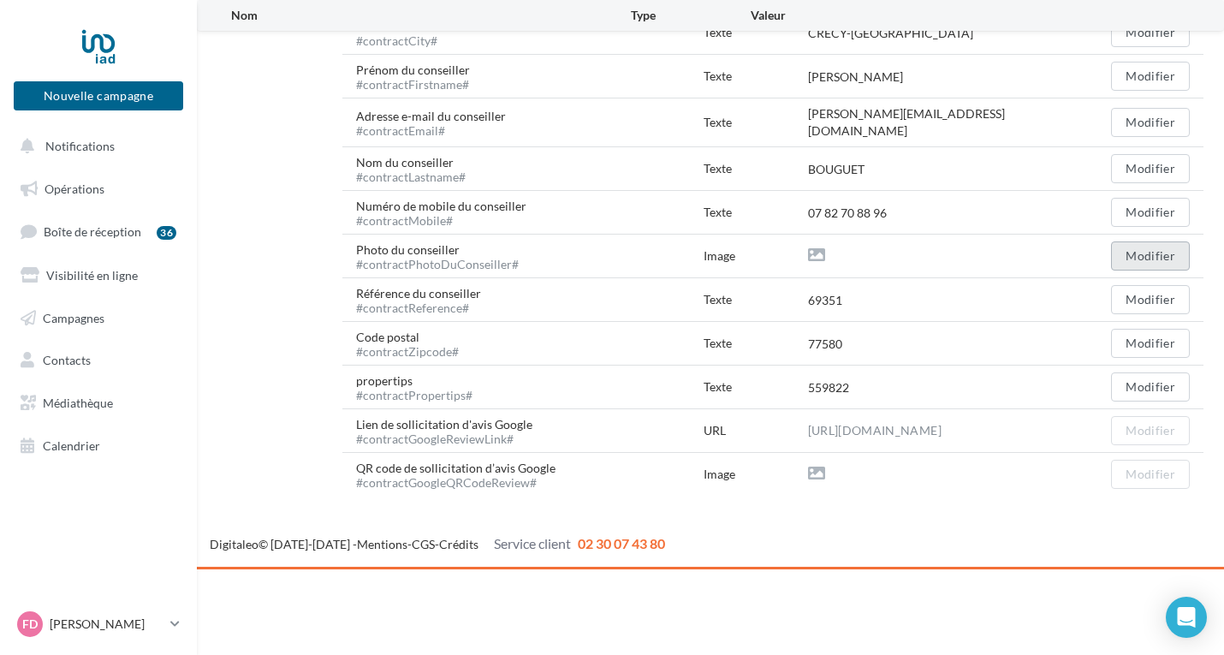
click at [1175, 261] on button "Modifier" at bounding box center [1150, 255] width 79 height 29
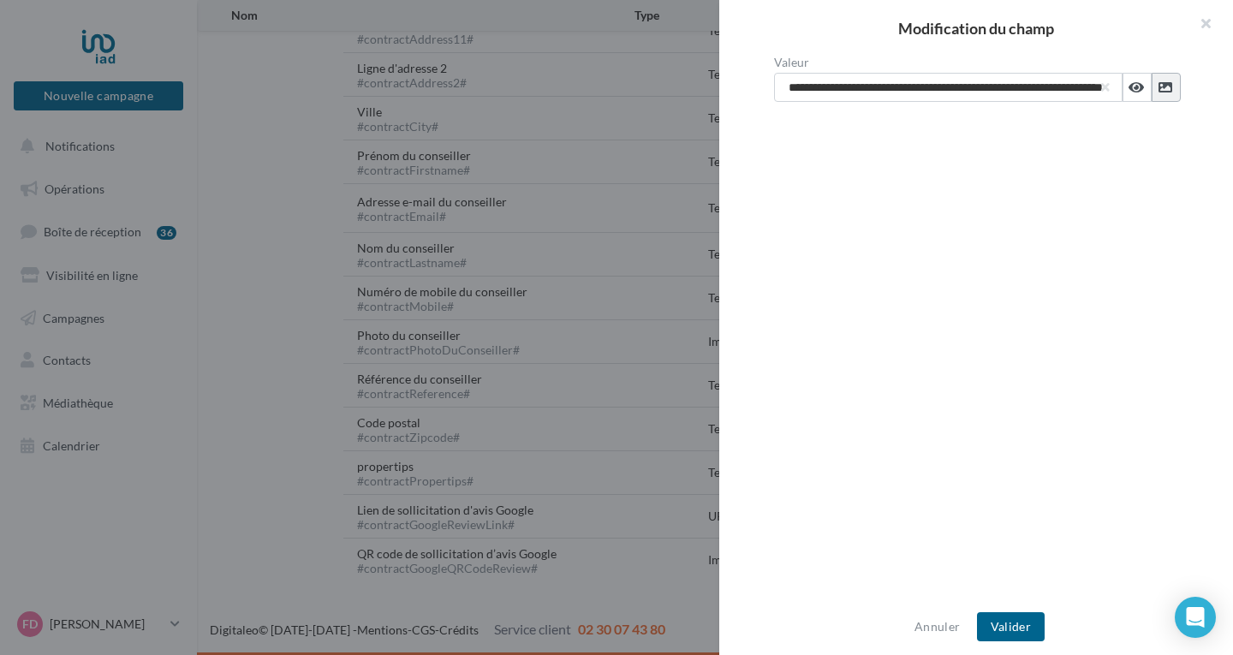
scroll to position [669, 0]
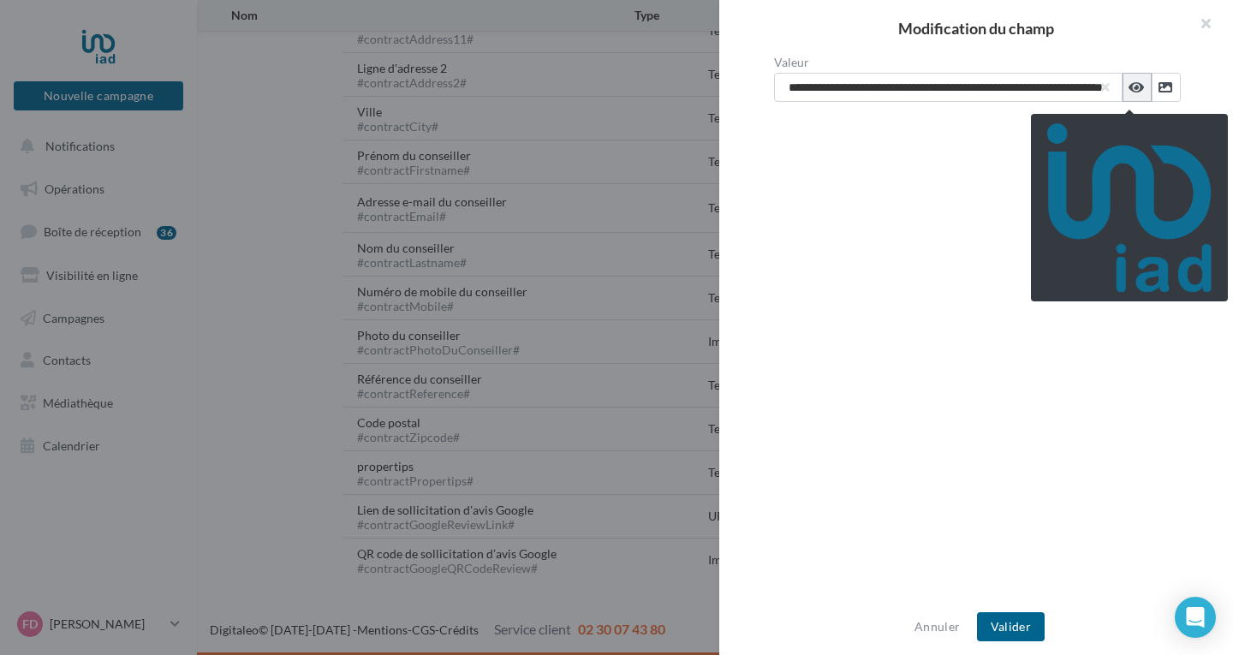
click at [1133, 86] on icon at bounding box center [1135, 87] width 15 height 14
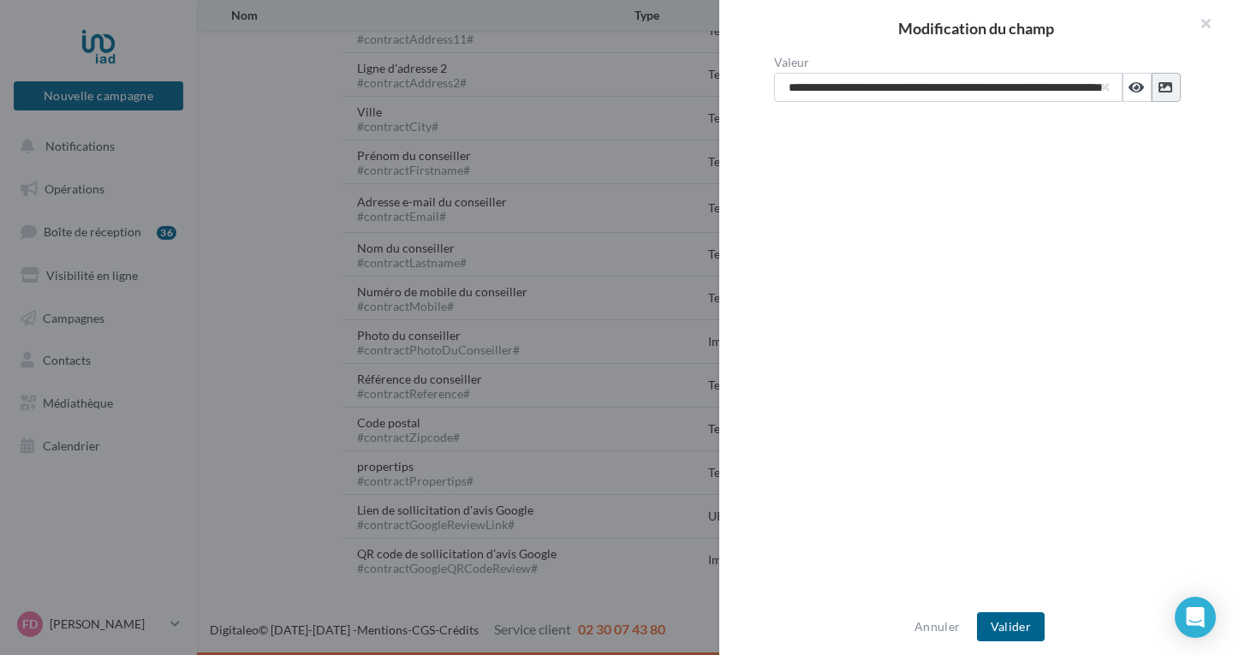
click at [1158, 86] on icon at bounding box center [1165, 87] width 14 height 14
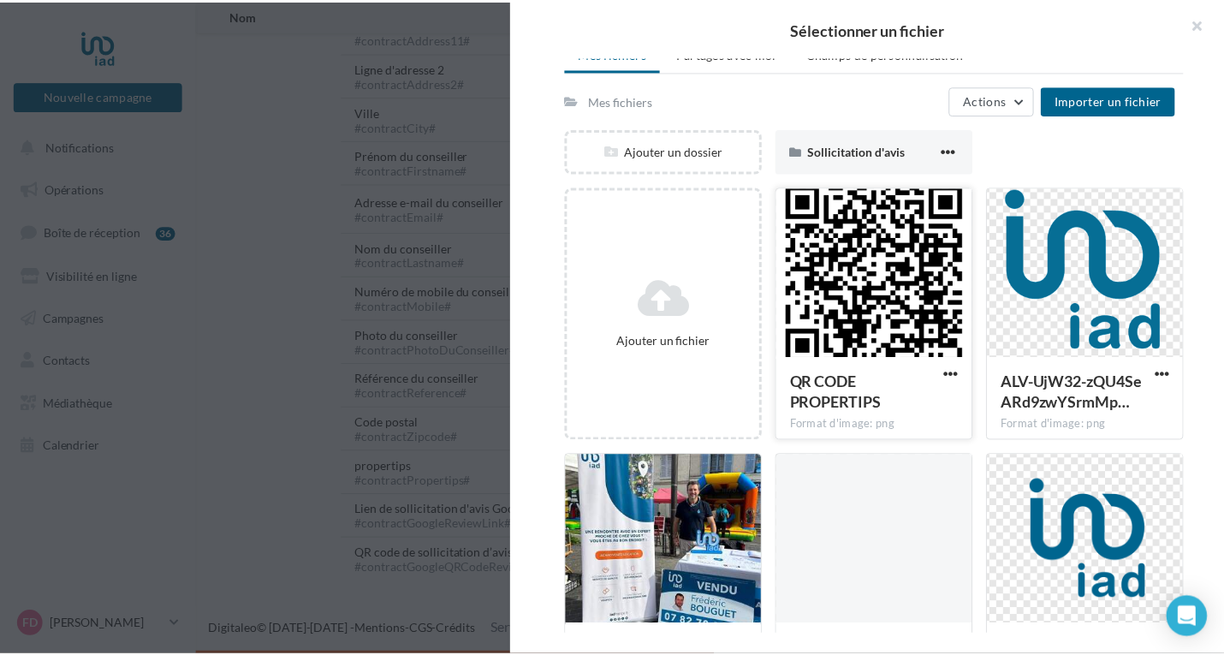
scroll to position [0, 0]
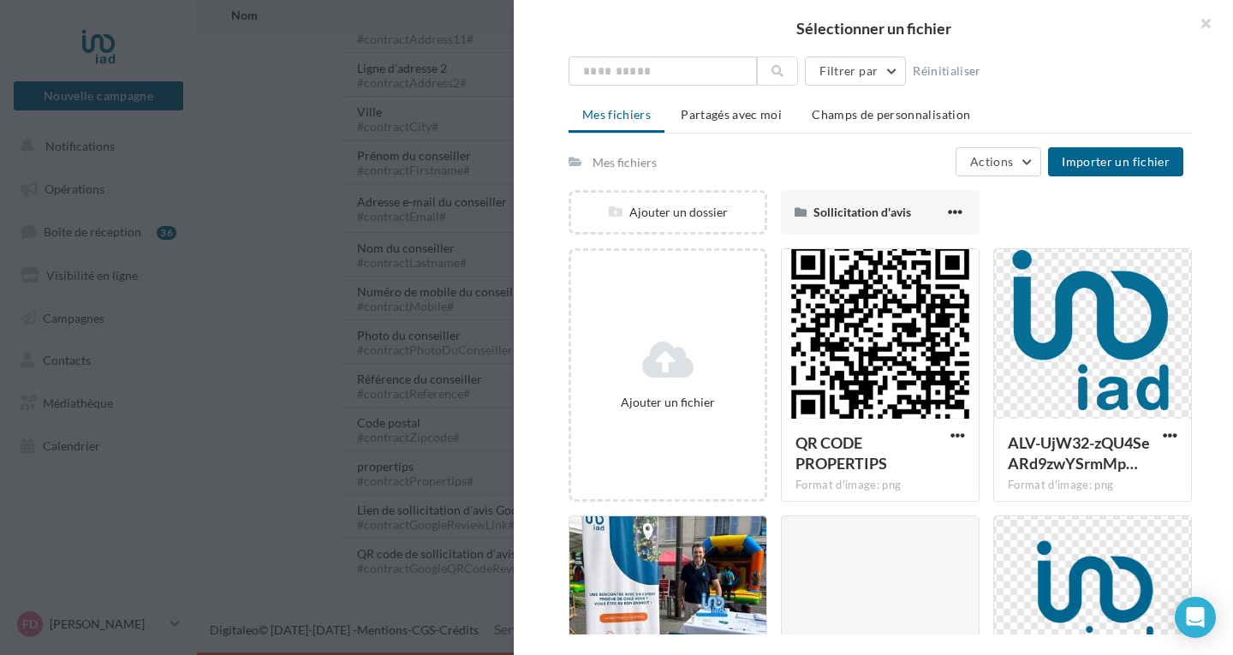
click at [640, 167] on div "Mes fichiers" at bounding box center [624, 162] width 64 height 17
click at [659, 216] on div "Ajouter un dossier" at bounding box center [667, 212] width 193 height 17
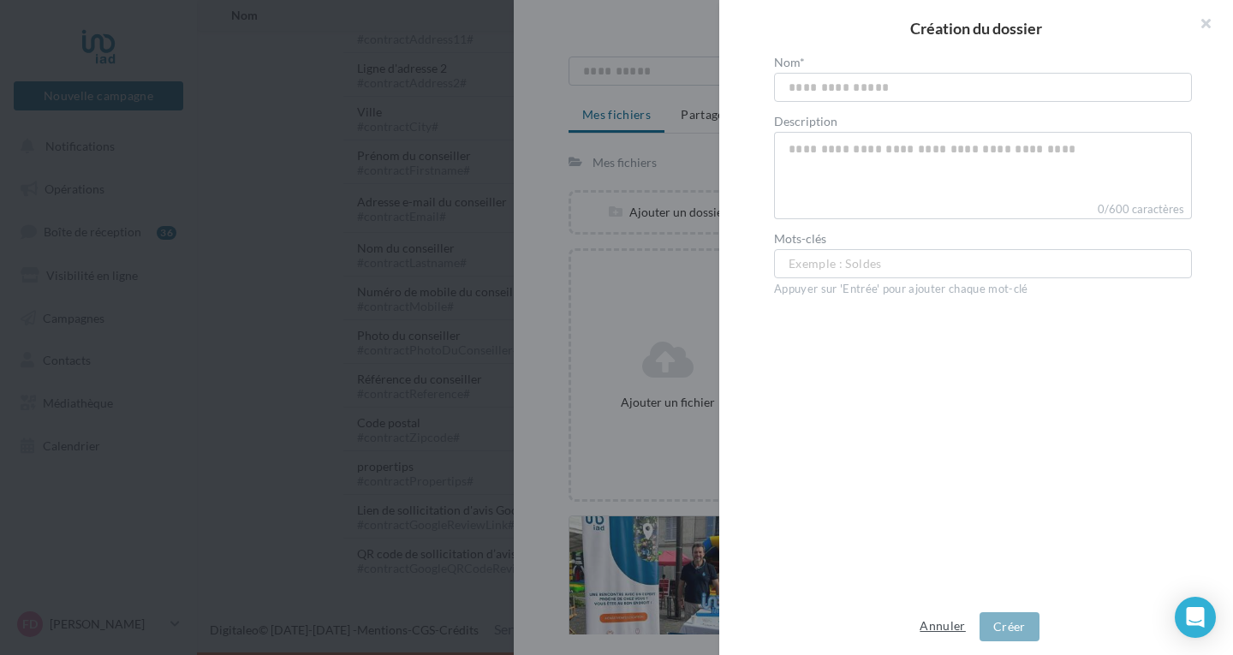
click at [951, 627] on button "Annuler" at bounding box center [942, 626] width 59 height 21
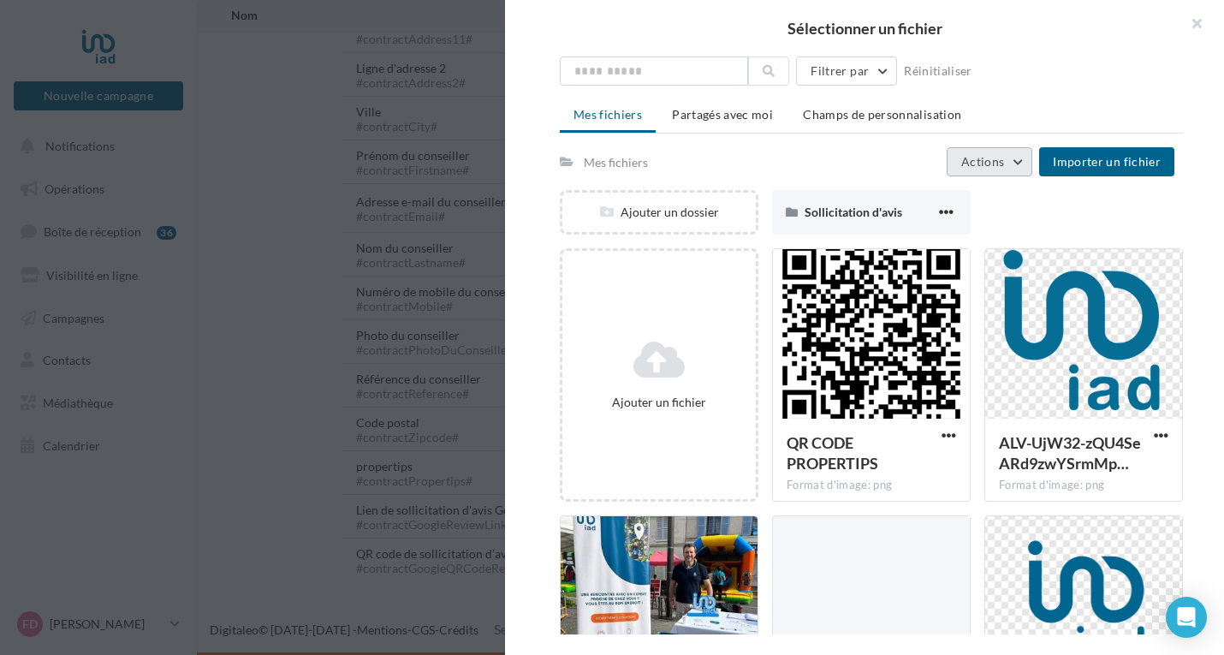
click at [1003, 155] on span "Actions" at bounding box center [982, 161] width 43 height 15
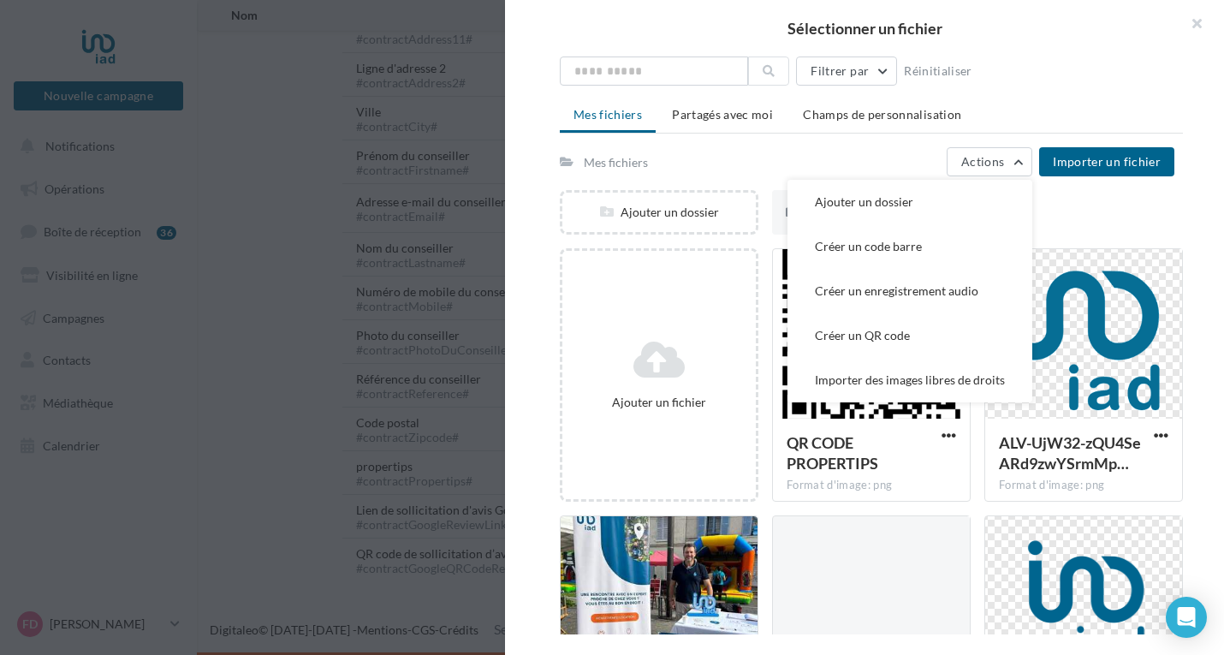
click at [749, 159] on div "Mes fichiers Actions Ajouter un dossier Créer un code barre Créer un enregistre…" at bounding box center [867, 161] width 615 height 29
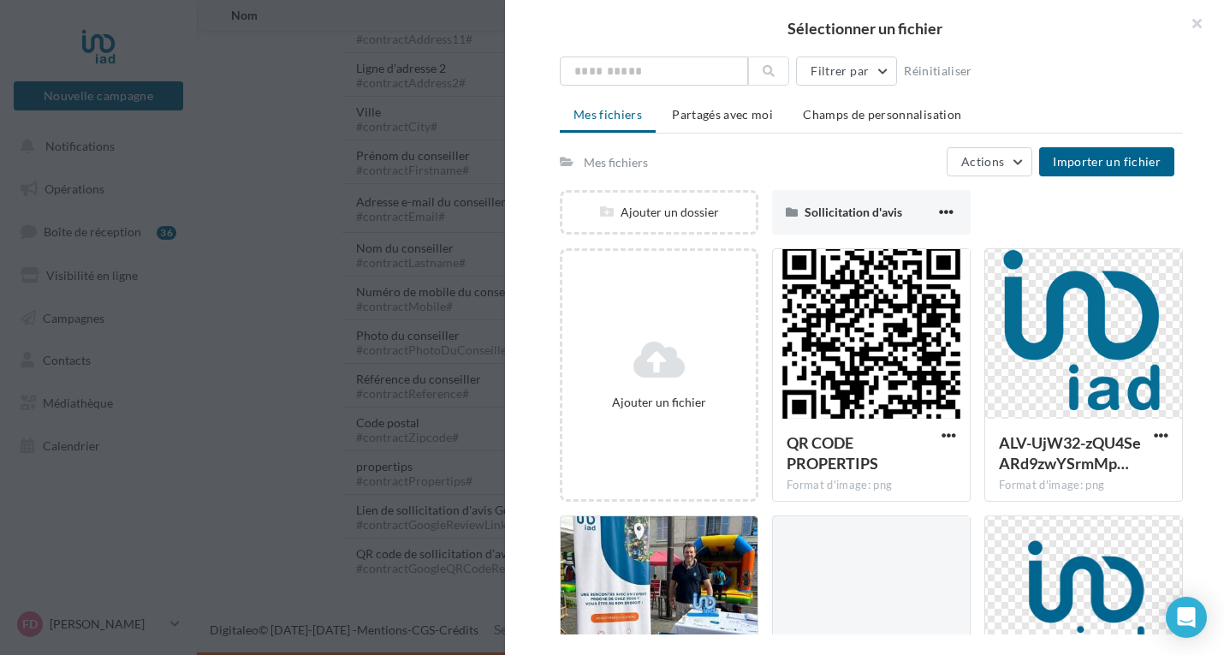
click at [586, 160] on div "Mes fichiers" at bounding box center [616, 162] width 64 height 17
click at [571, 160] on icon at bounding box center [567, 162] width 14 height 12
click at [641, 160] on div "Mes fichiers" at bounding box center [616, 162] width 64 height 17
click at [865, 211] on span "Sollicitation d'avis" at bounding box center [854, 212] width 98 height 15
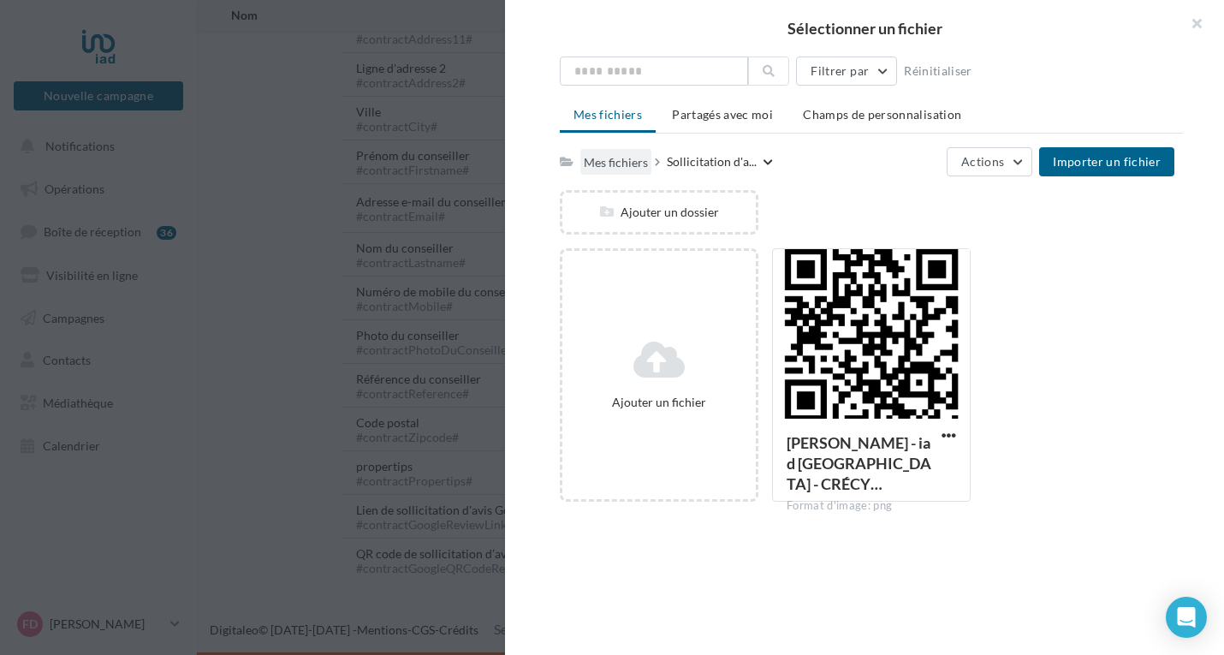
click at [616, 167] on div "Mes fichiers" at bounding box center [616, 162] width 64 height 17
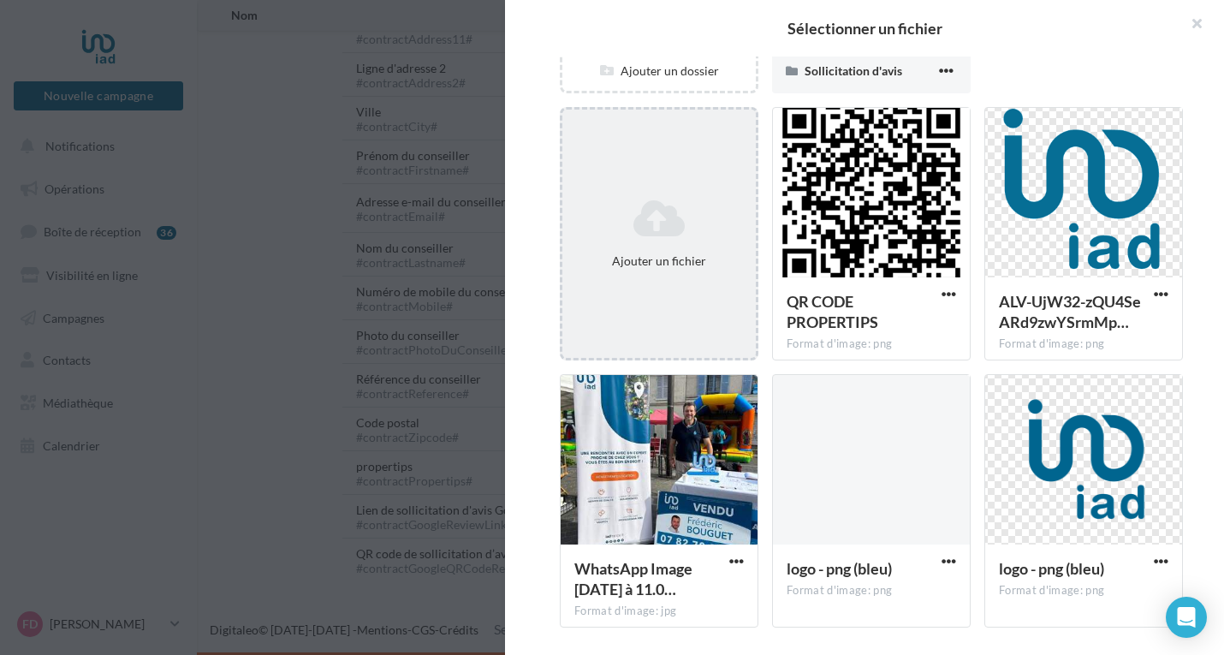
scroll to position [62, 0]
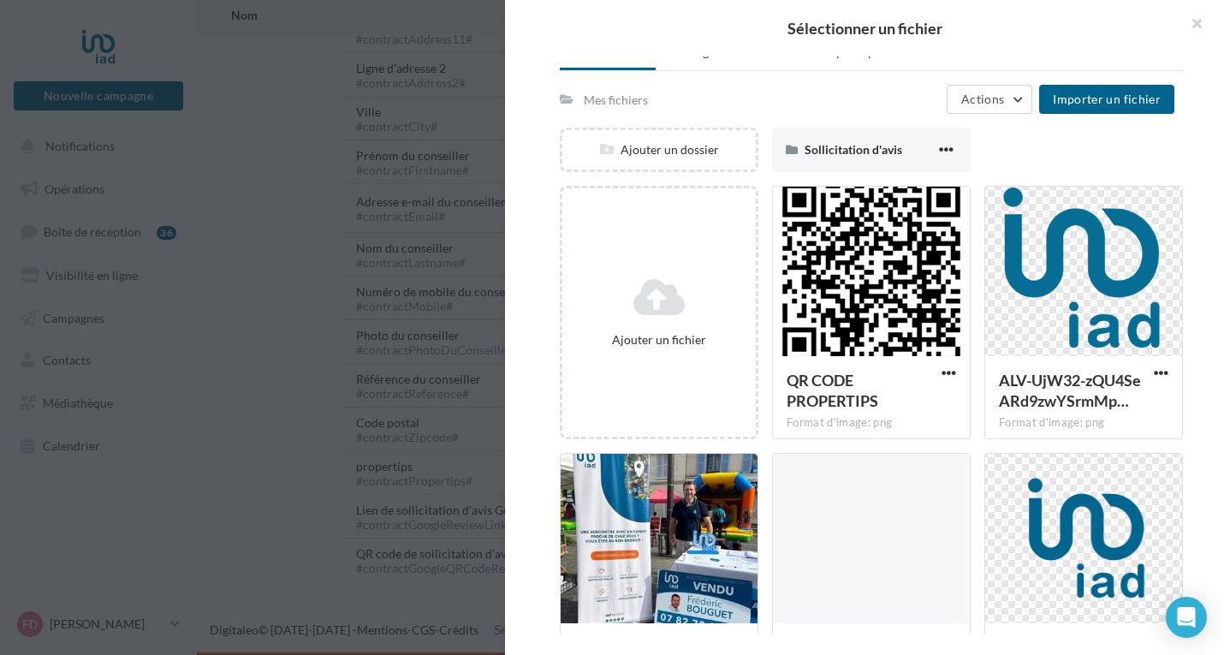
click at [826, 113] on div "Mes fichiers Actions Importer un fichier" at bounding box center [867, 99] width 615 height 29
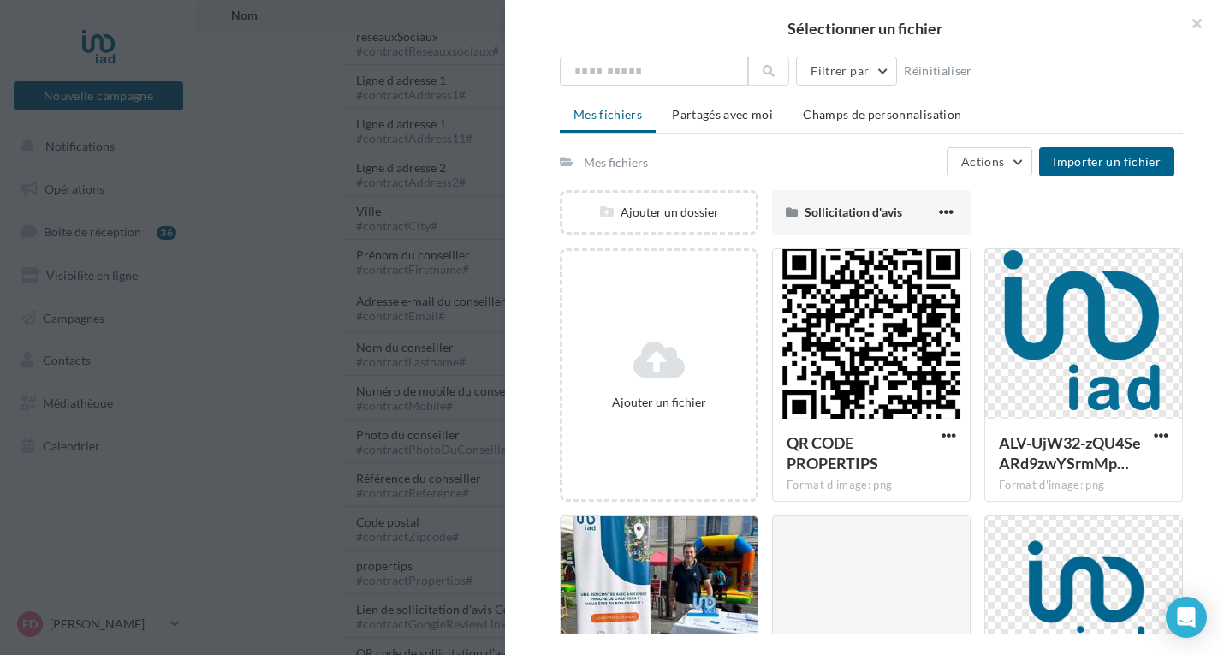
scroll to position [497, 0]
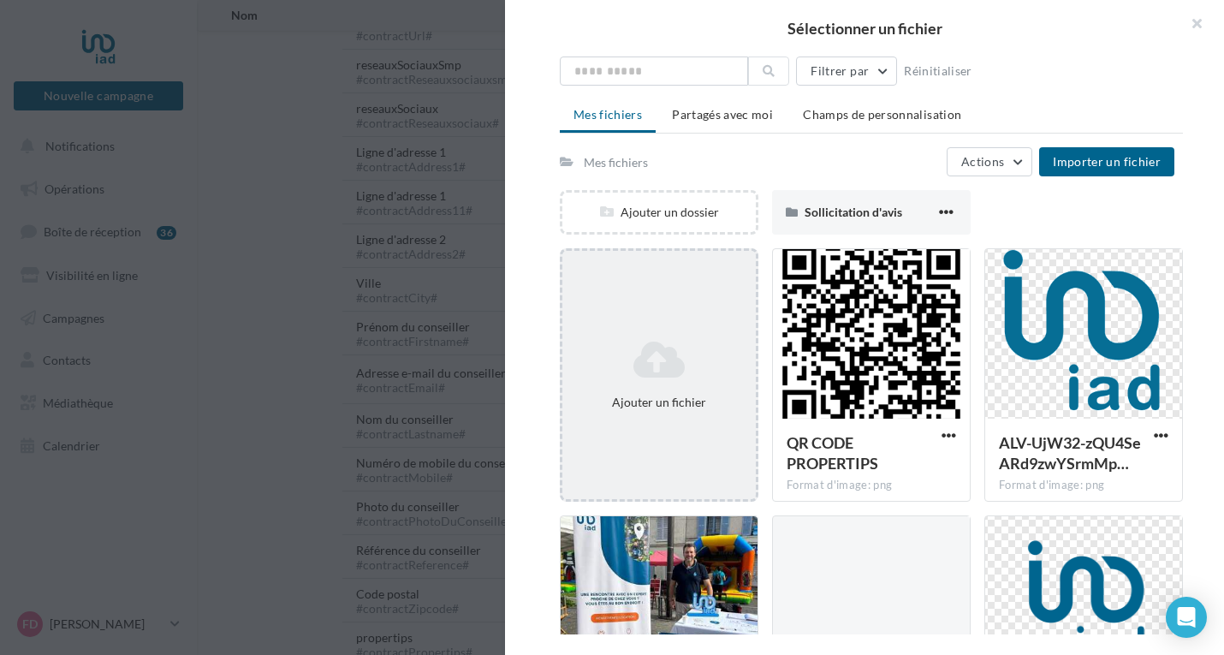
click at [652, 355] on icon at bounding box center [659, 359] width 180 height 41
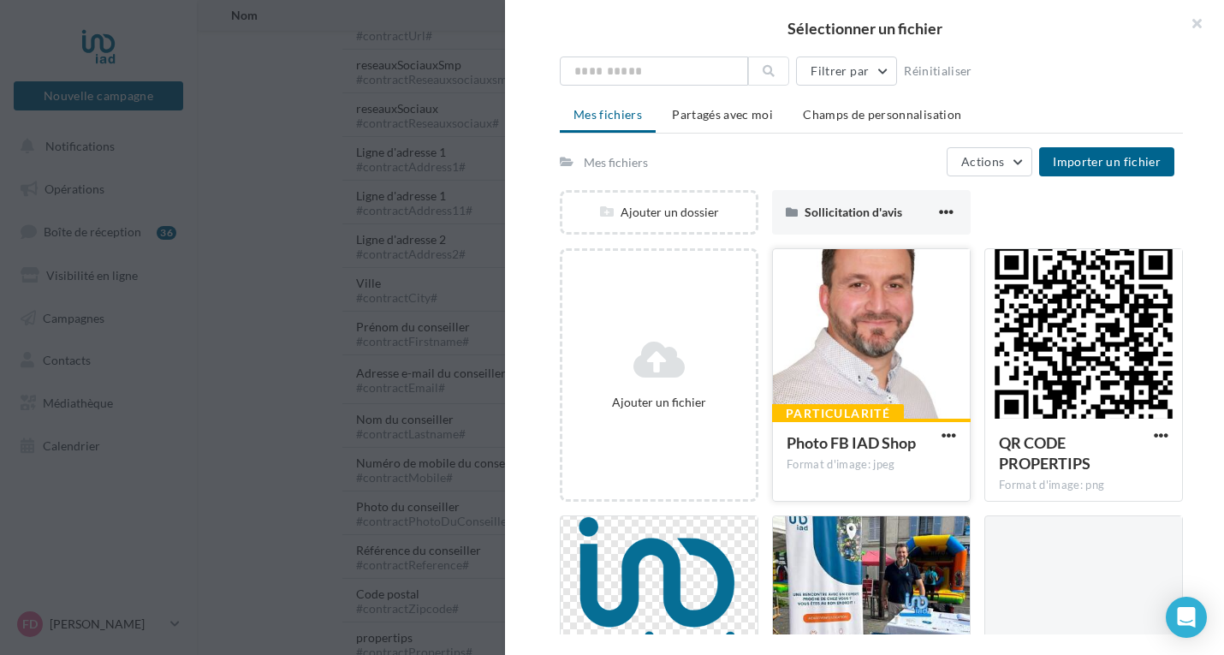
click at [886, 369] on div at bounding box center [871, 334] width 197 height 171
type input "**********"
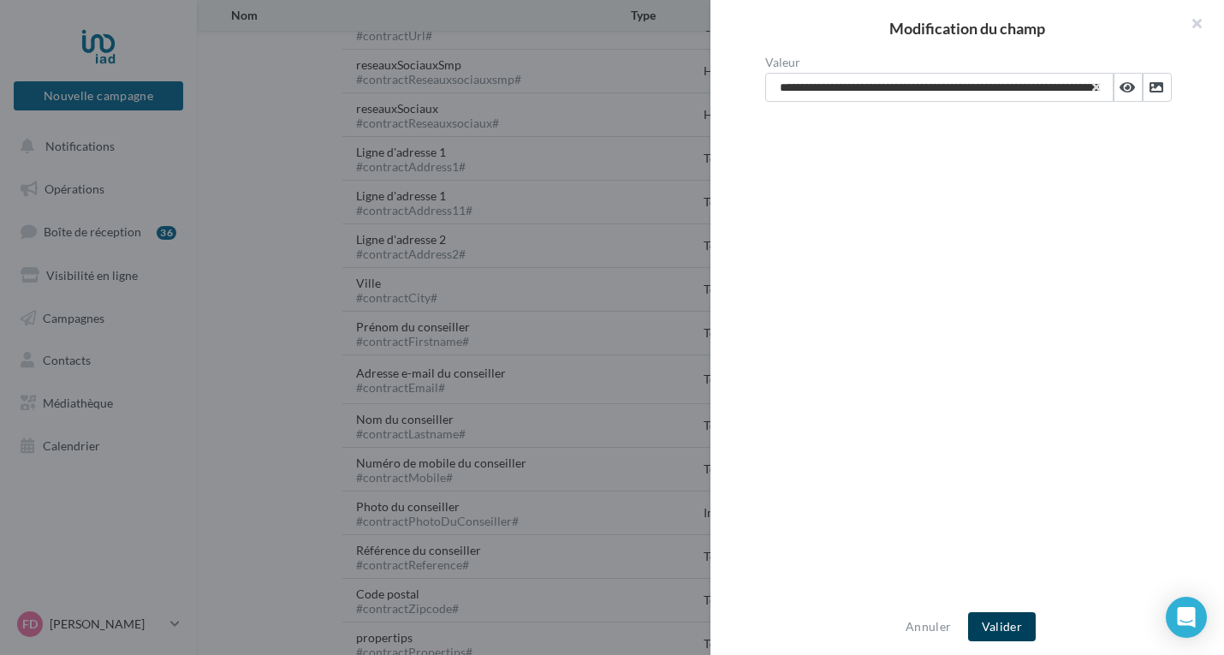
click at [1014, 624] on button "Valider" at bounding box center [1002, 626] width 68 height 29
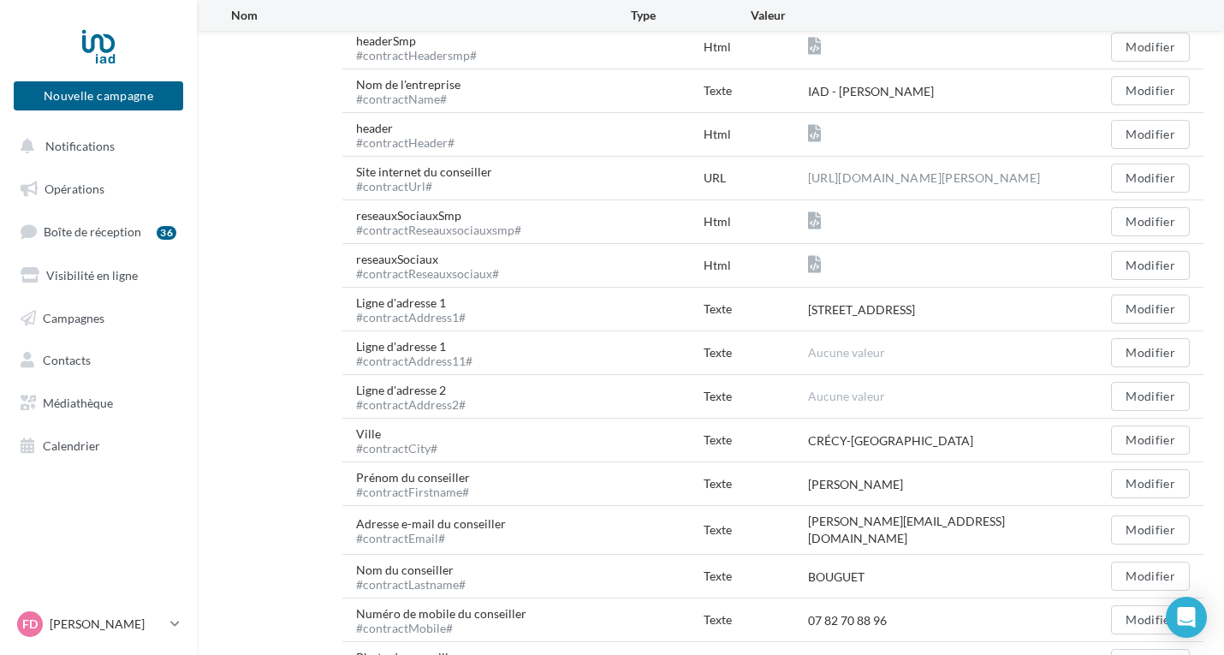
scroll to position [326, 0]
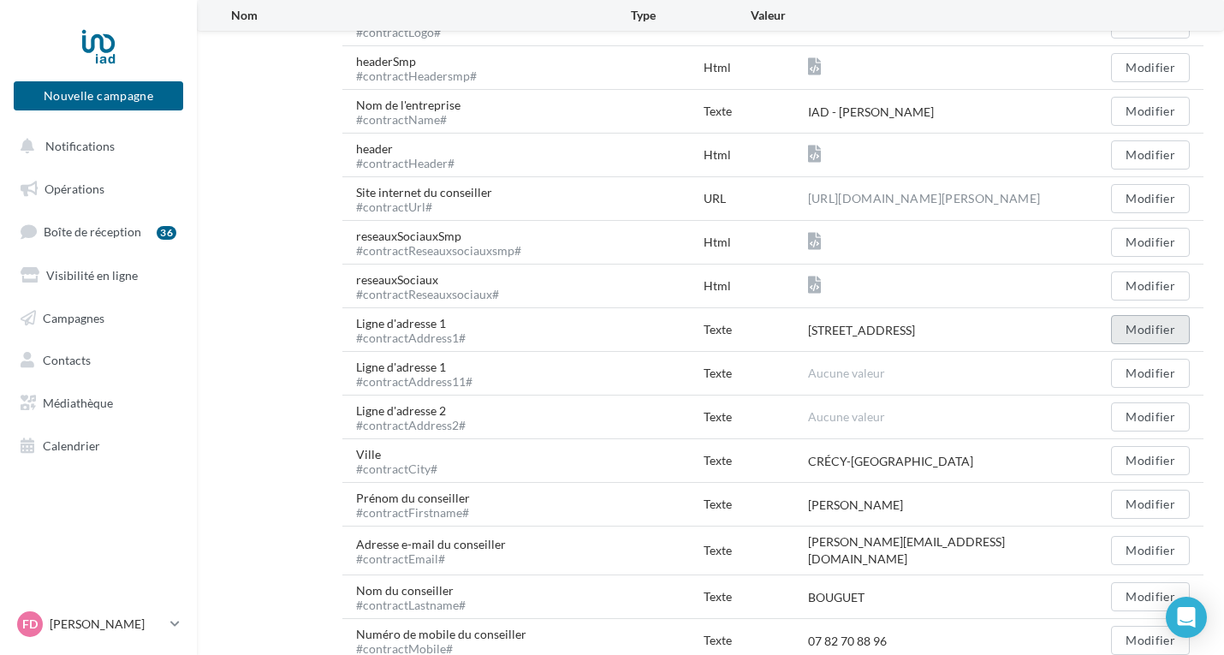
click at [1143, 336] on button "Modifier" at bounding box center [1150, 329] width 79 height 29
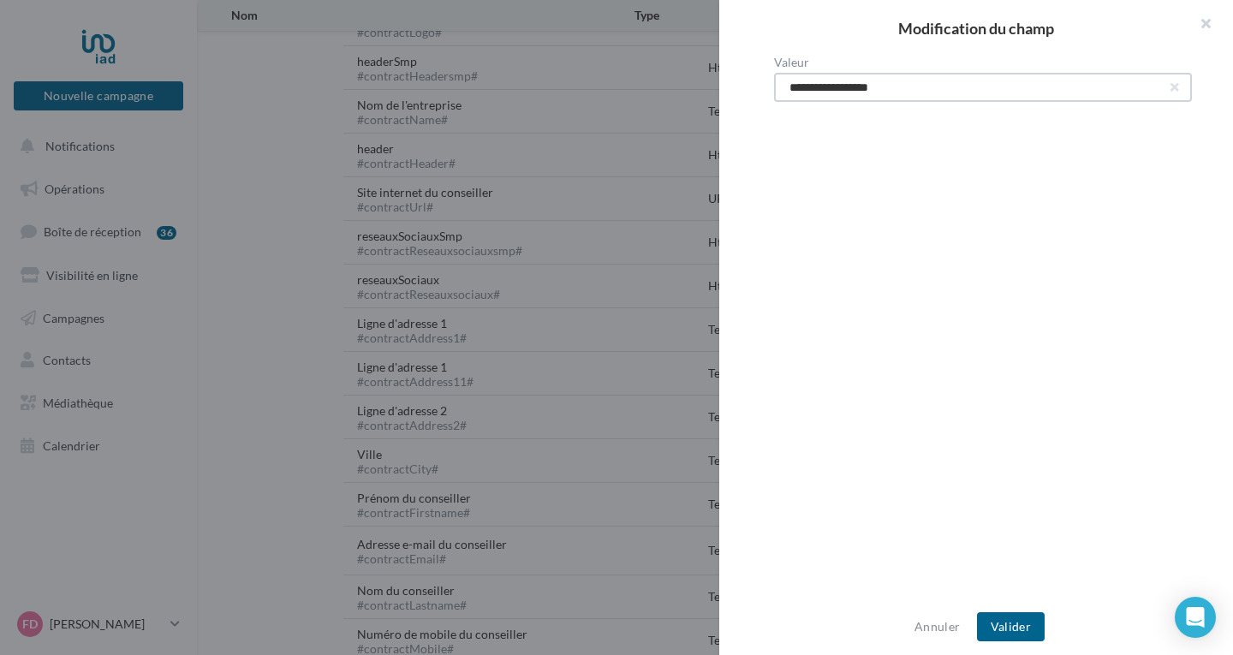
drag, startPoint x: 928, startPoint y: 87, endPoint x: 793, endPoint y: 83, distance: 135.3
click at [793, 83] on input "**********" at bounding box center [983, 87] width 418 height 29
type input "**********"
click at [1014, 628] on button "Valider" at bounding box center [1011, 626] width 68 height 29
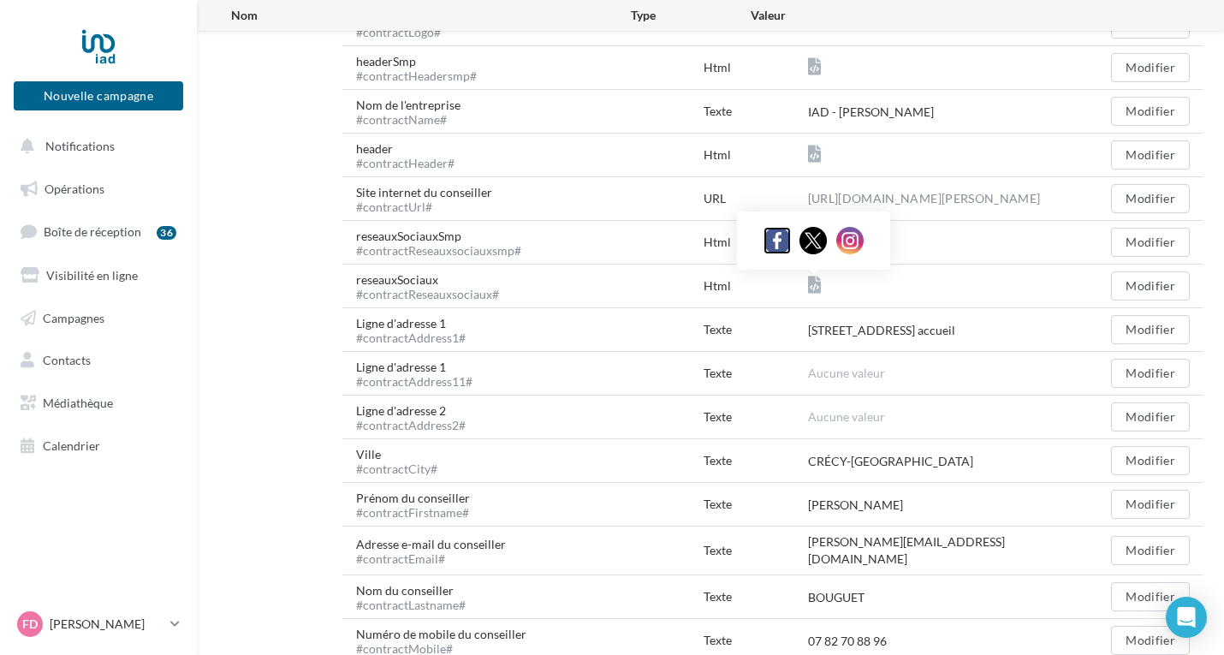
click at [777, 241] on img at bounding box center [777, 240] width 27 height 27
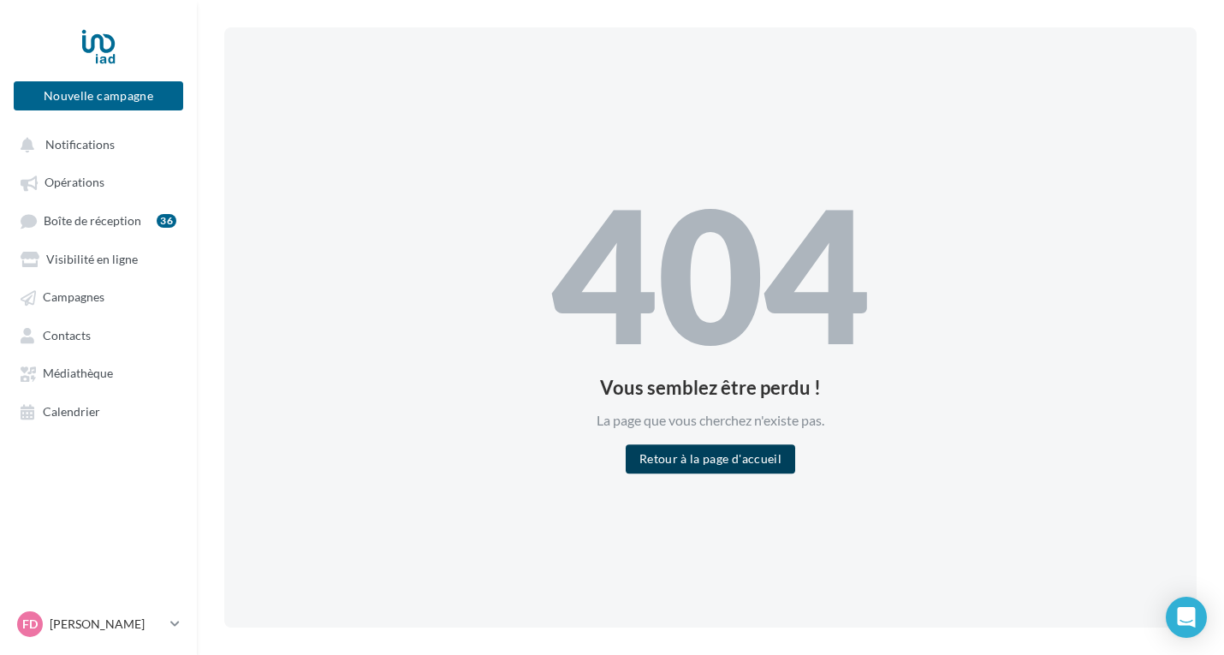
click at [720, 467] on button "Retour à la page d'accueil" at bounding box center [711, 458] width 170 height 29
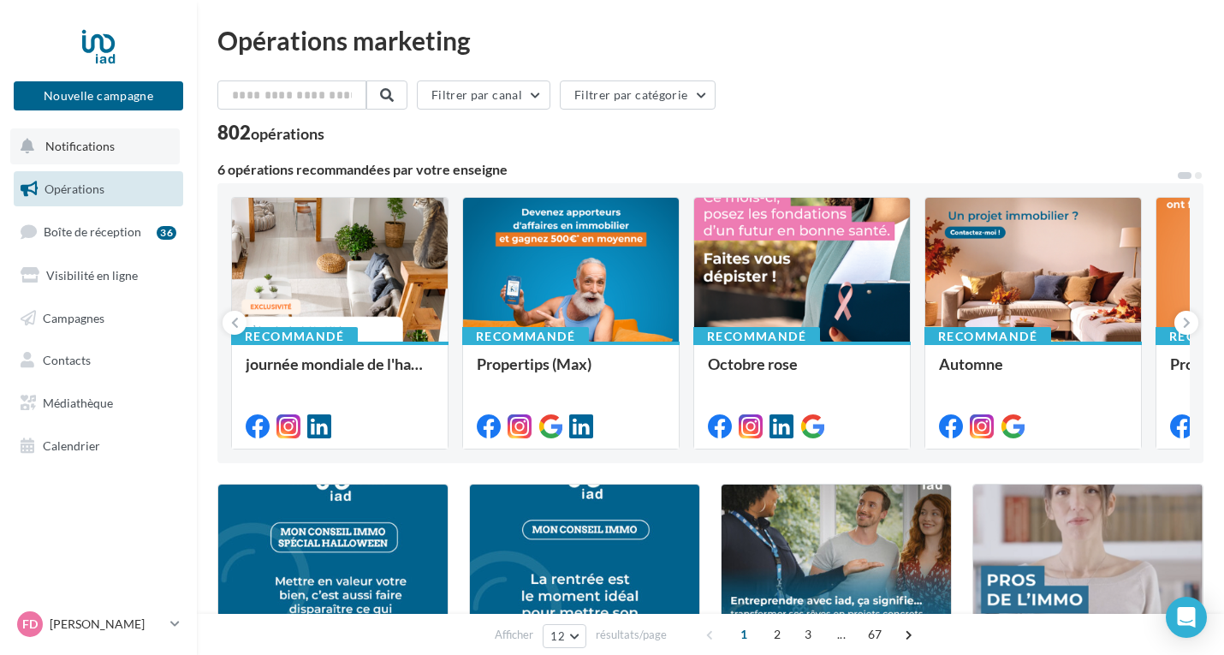
click at [104, 146] on span "Notifications" at bounding box center [79, 146] width 69 height 15
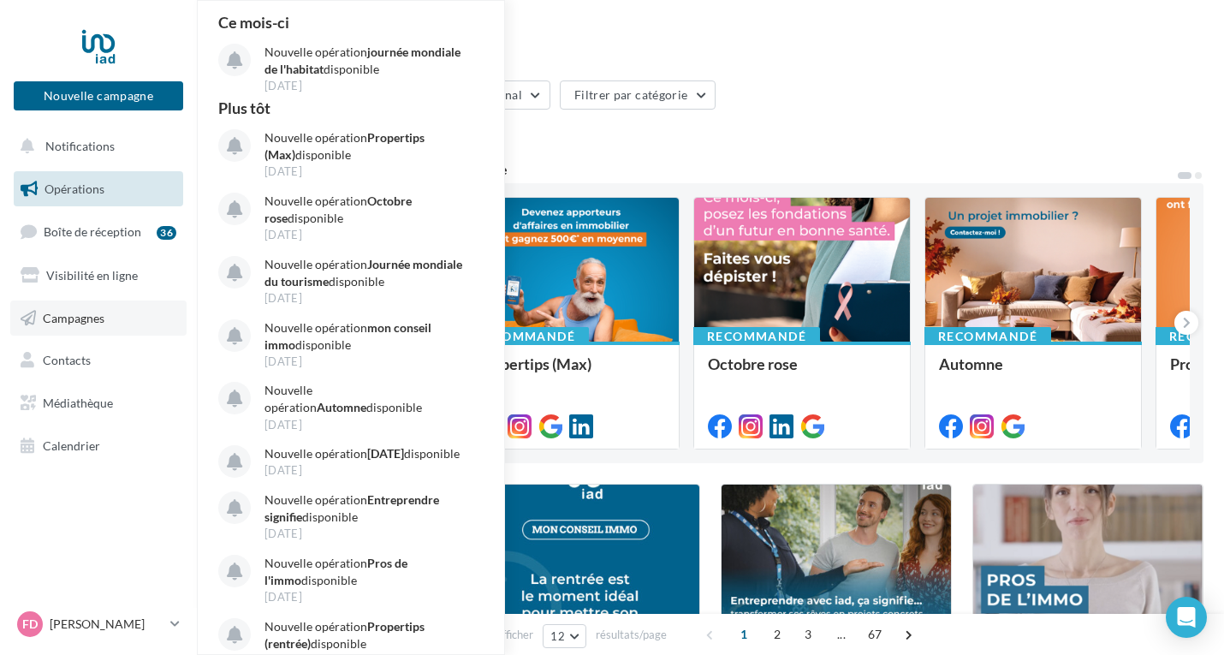
click at [78, 321] on span "Campagnes" at bounding box center [74, 317] width 62 height 15
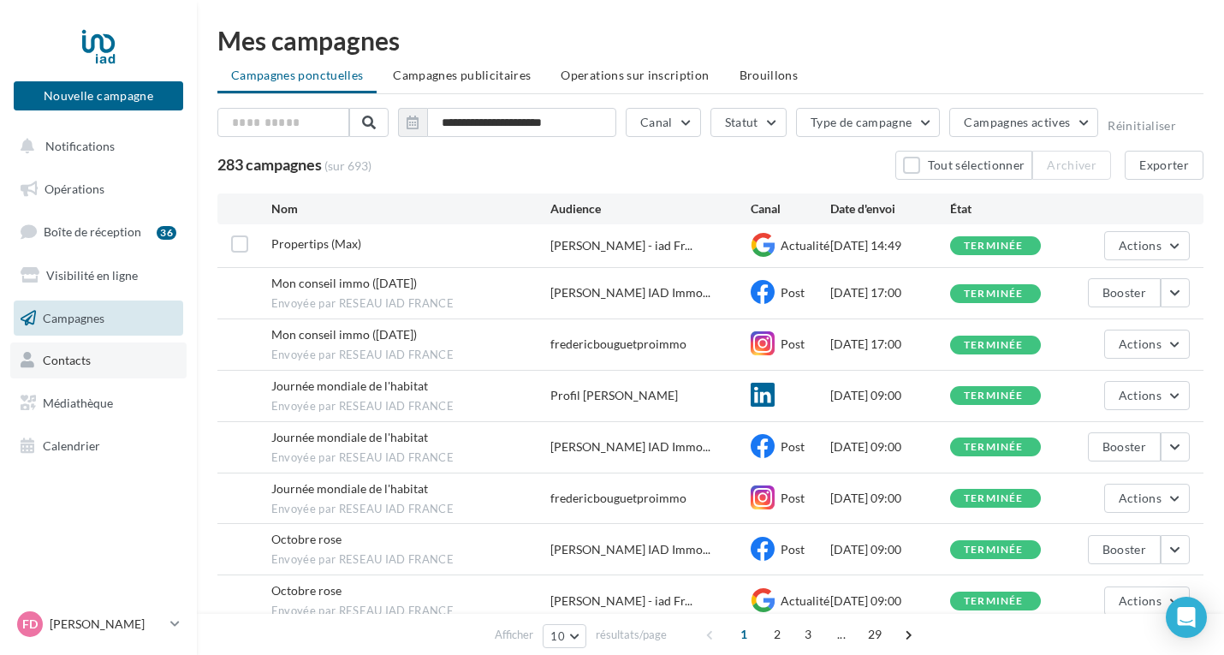
click at [98, 354] on link "Contacts" at bounding box center [98, 360] width 176 height 36
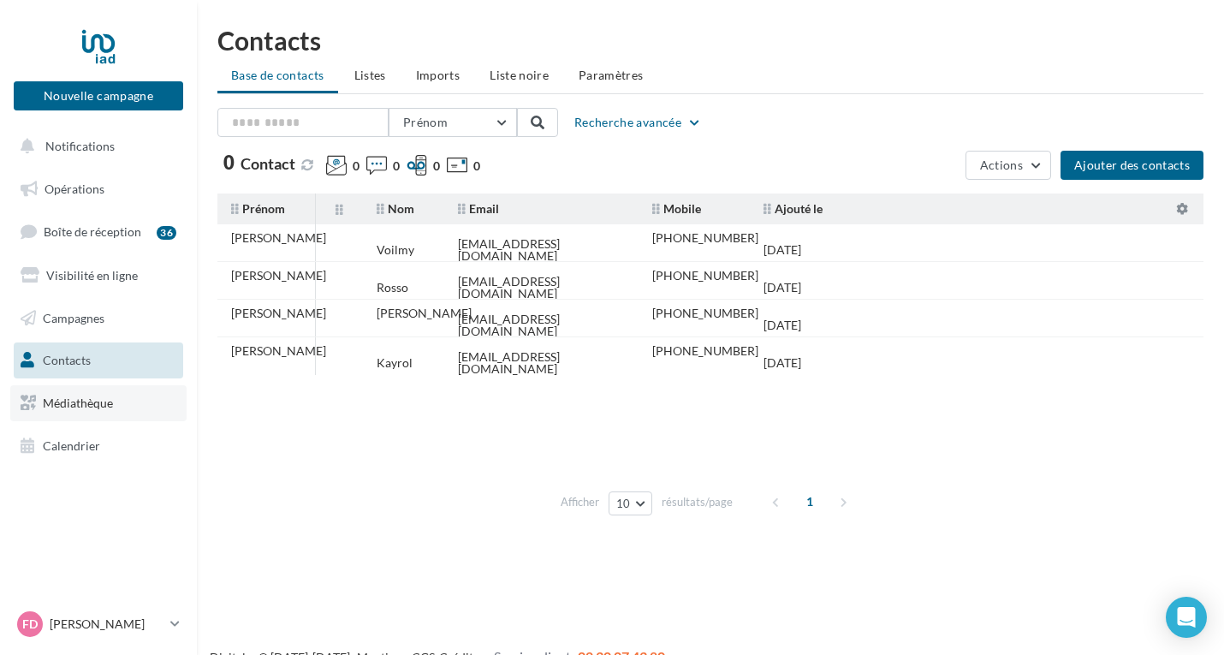
click at [98, 402] on span "Médiathèque" at bounding box center [78, 403] width 70 height 15
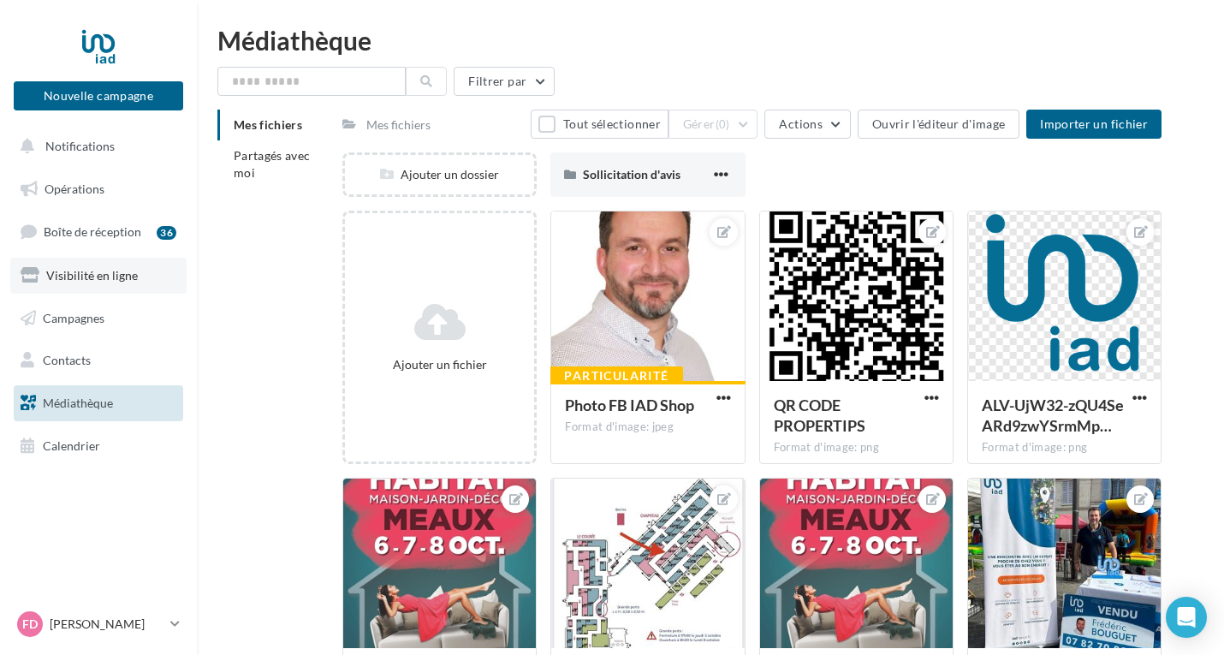
click at [113, 278] on span "Visibilité en ligne" at bounding box center [92, 275] width 92 height 15
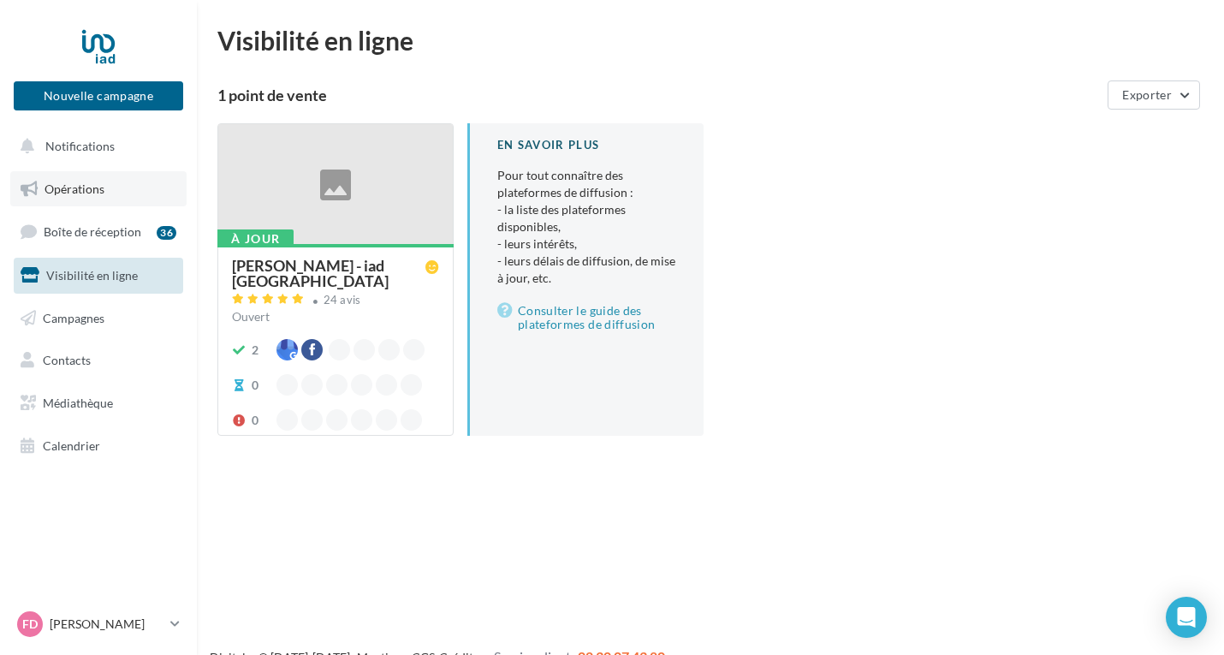
click at [98, 187] on span "Opérations" at bounding box center [75, 188] width 60 height 15
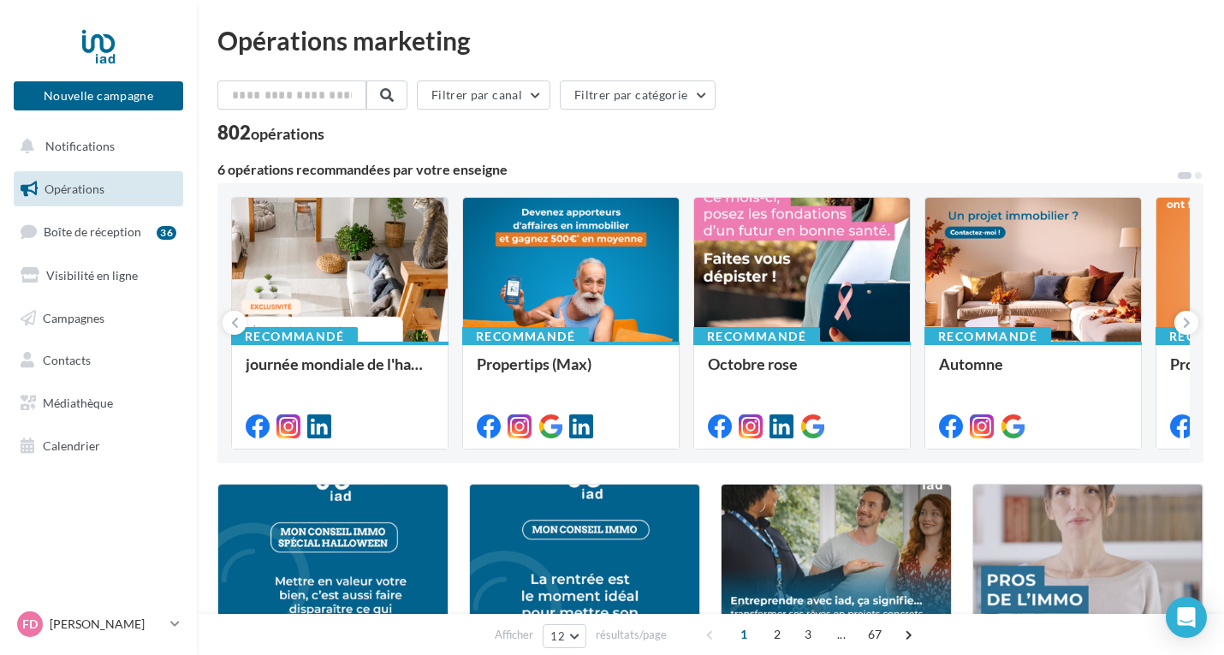
click at [112, 147] on span "Notifications" at bounding box center [79, 146] width 69 height 15
